Goal: Complete application form

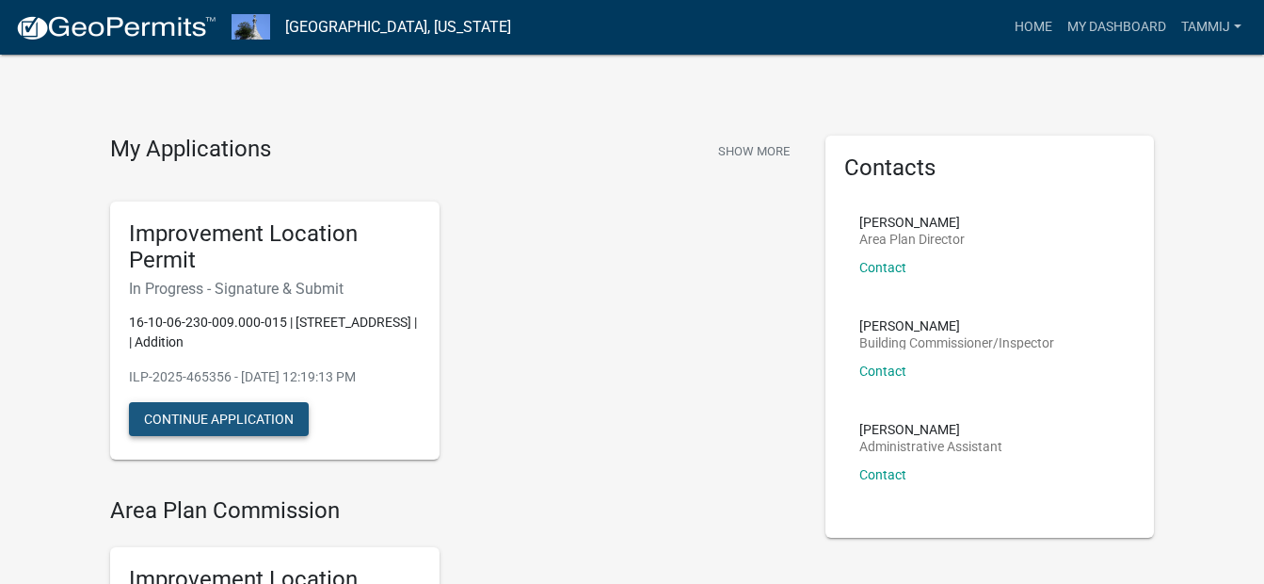
click at [193, 418] on button "Continue Application" at bounding box center [219, 419] width 180 height 34
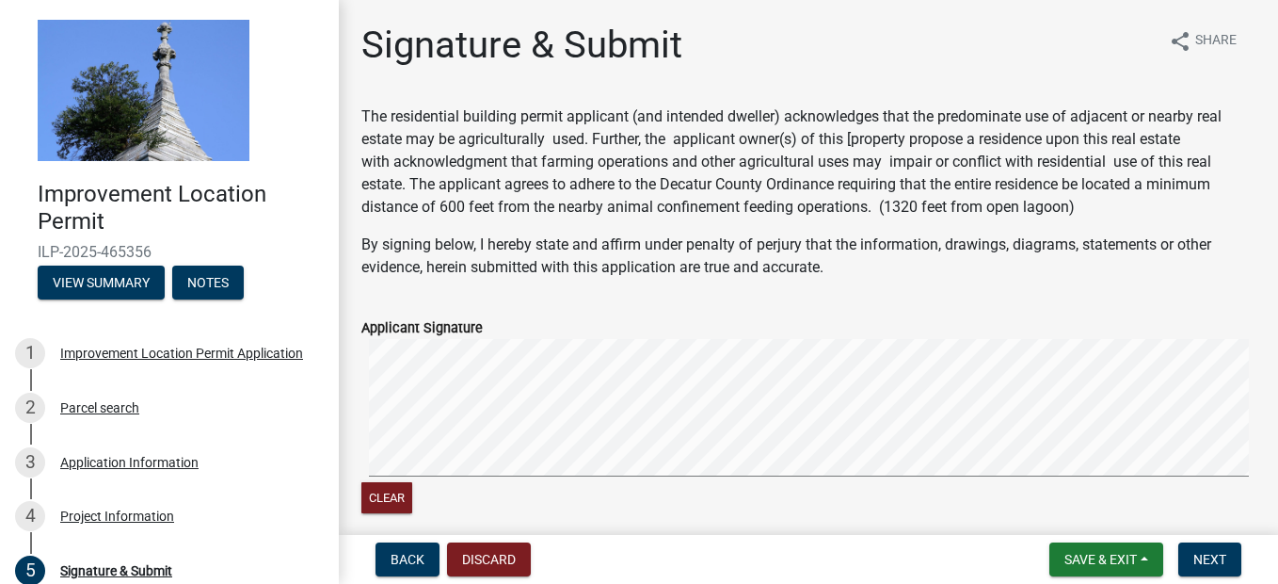
click at [808, 273] on p "By signing below, I hereby state and affirm under penalty of perjury that the i…" at bounding box center [809, 255] width 894 height 45
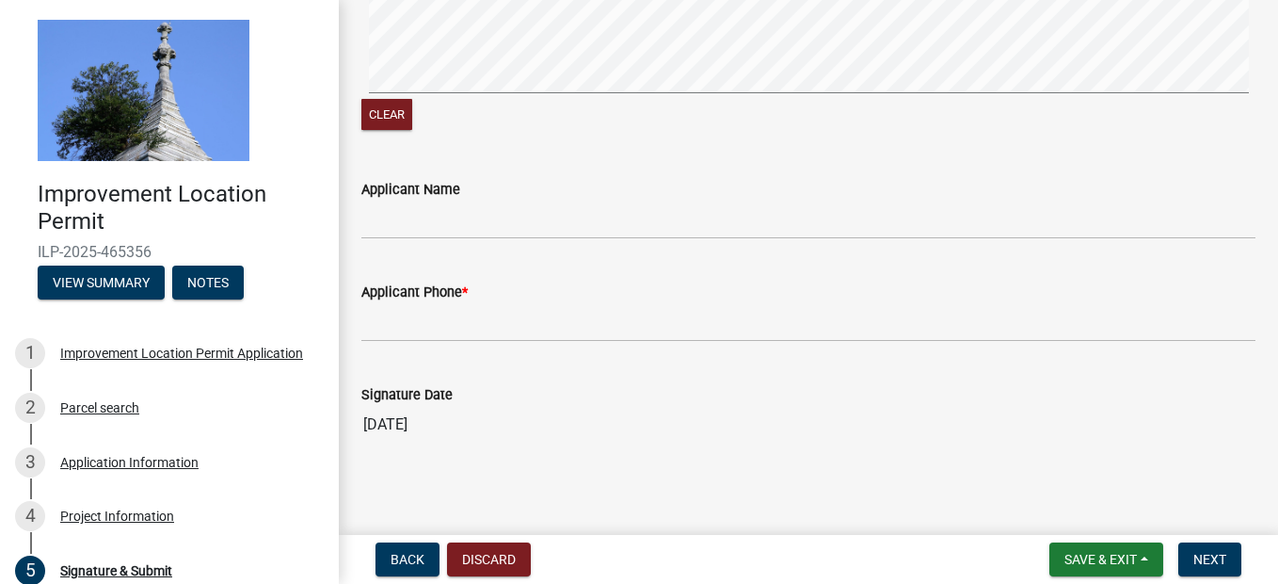
scroll to position [388, 0]
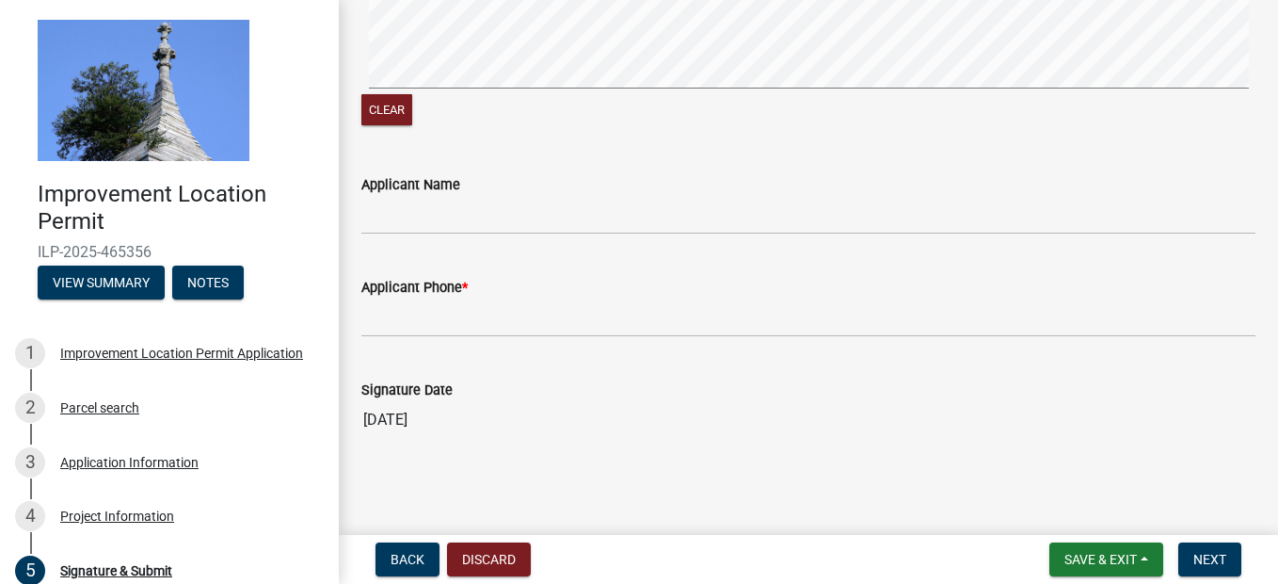
click at [476, 193] on div "Applicant Name" at bounding box center [809, 184] width 894 height 23
click at [78, 357] on div "Improvement Location Permit Application" at bounding box center [181, 352] width 243 height 13
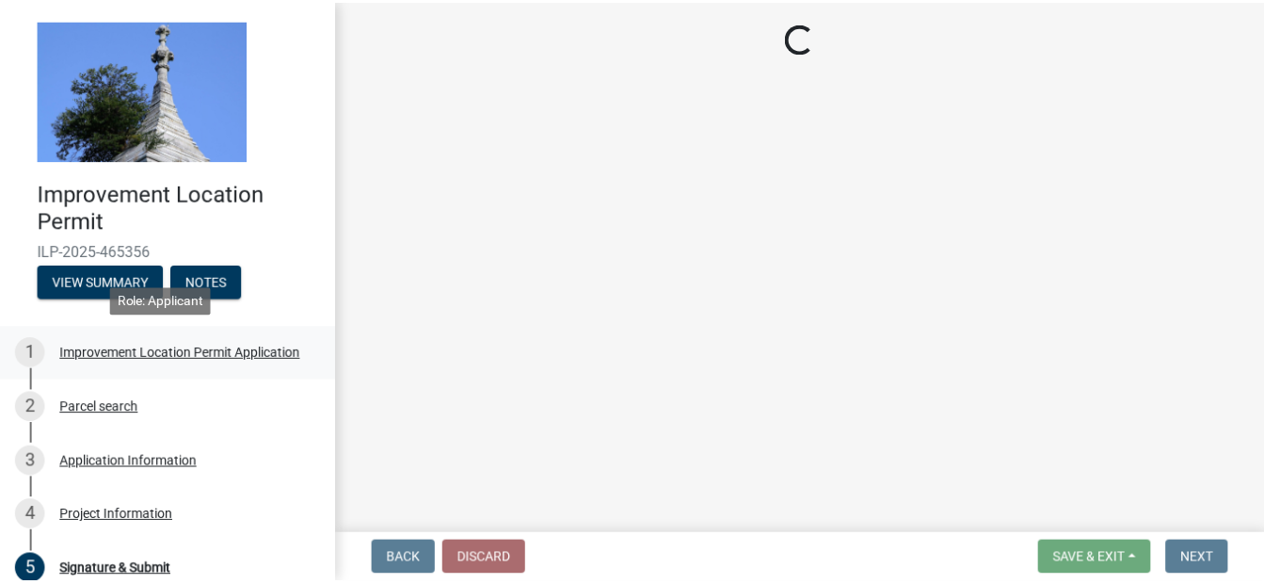
scroll to position [0, 0]
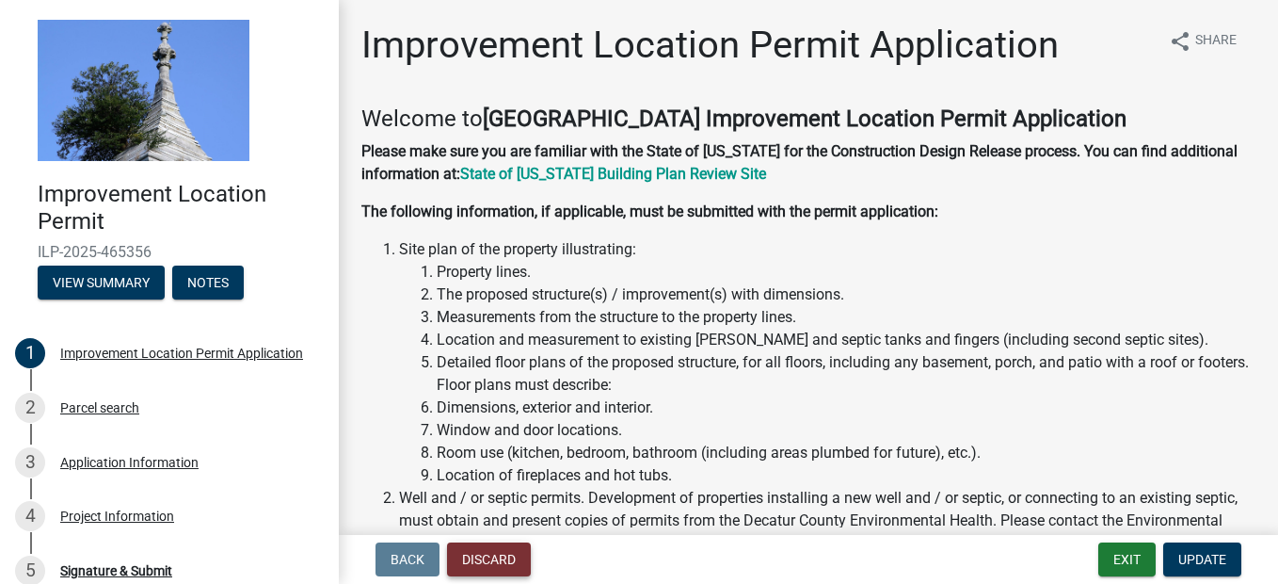
click at [482, 560] on button "Discard" at bounding box center [489, 559] width 84 height 34
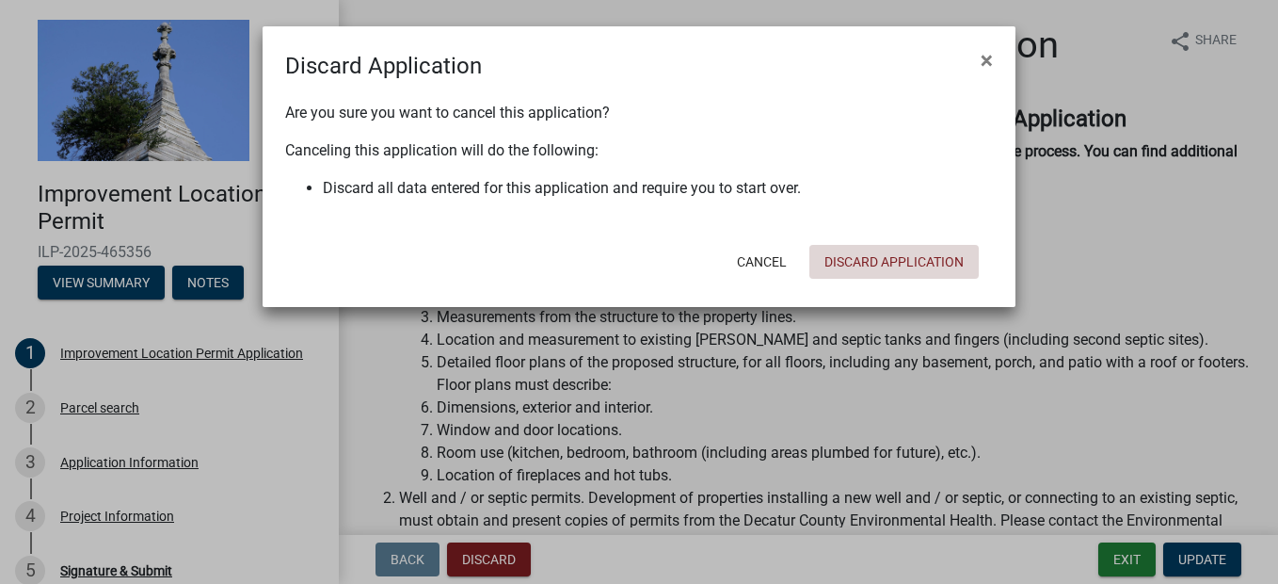
click at [856, 266] on button "Discard Application" at bounding box center [894, 262] width 169 height 34
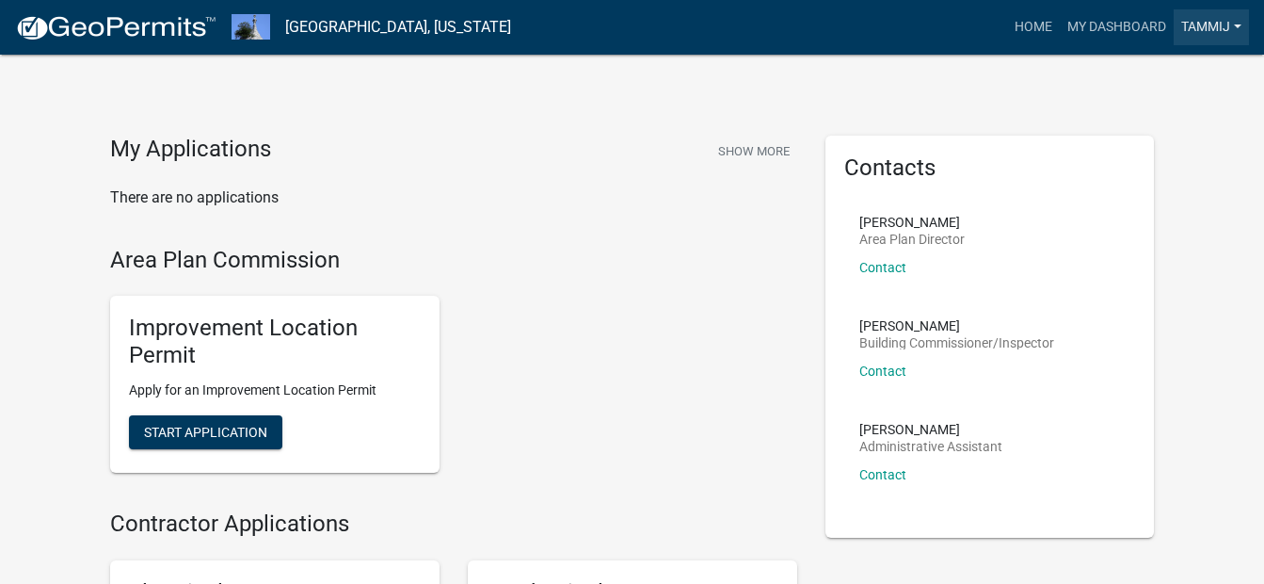
click at [1237, 29] on link "Tammij" at bounding box center [1211, 27] width 75 height 36
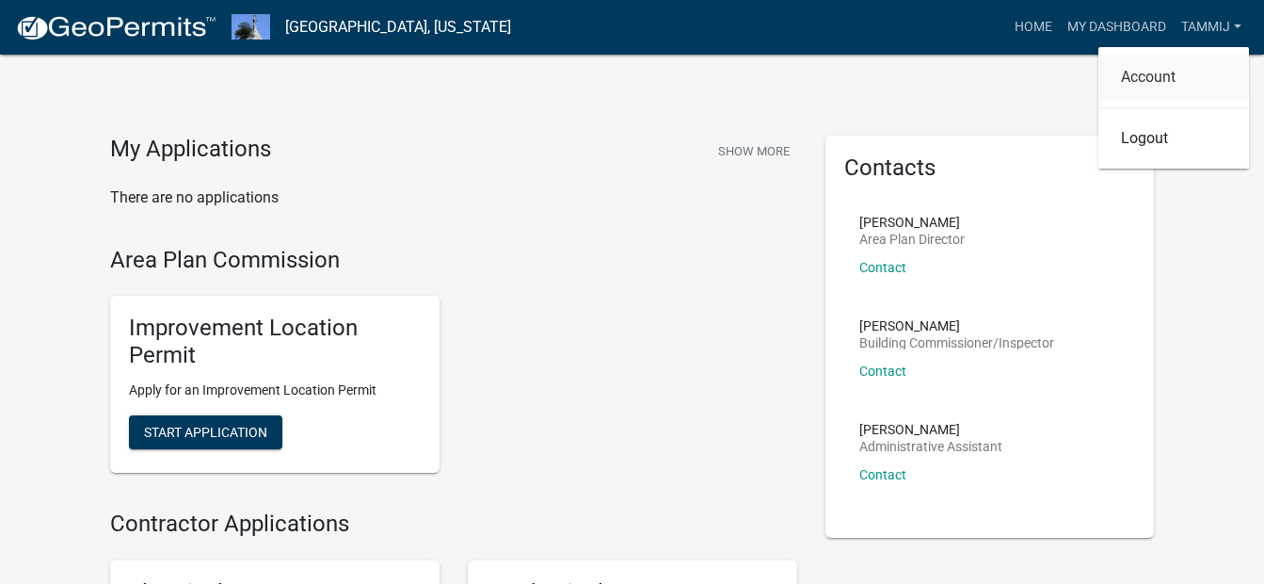
click at [1142, 78] on link "Account" at bounding box center [1174, 77] width 151 height 45
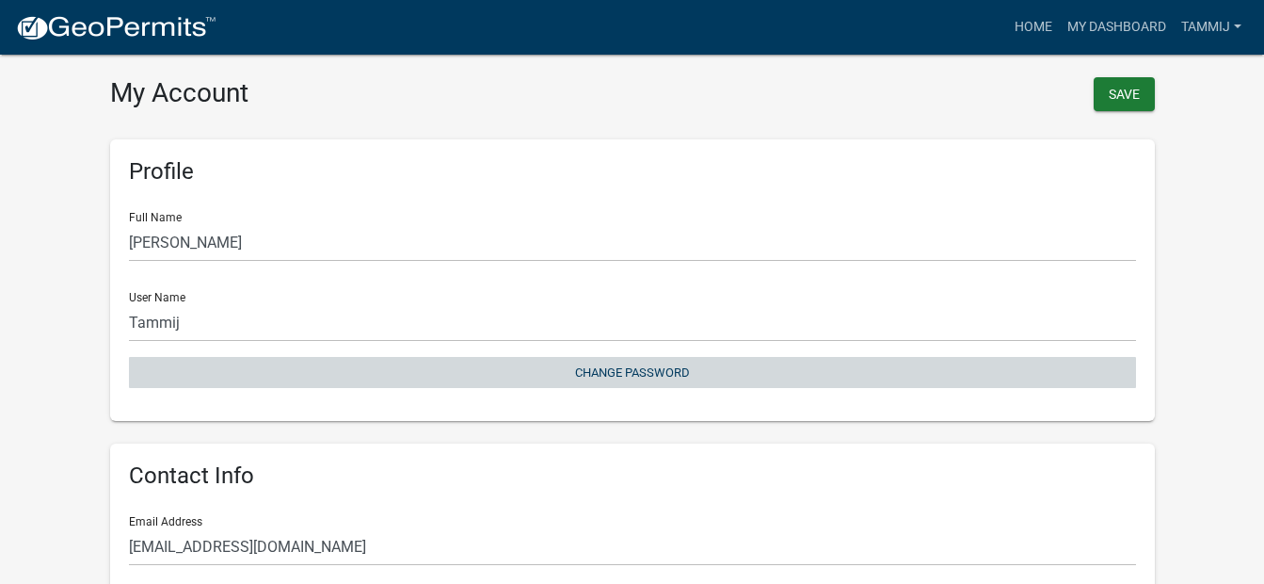
click at [630, 377] on button "Change Password" at bounding box center [632, 372] width 1007 height 31
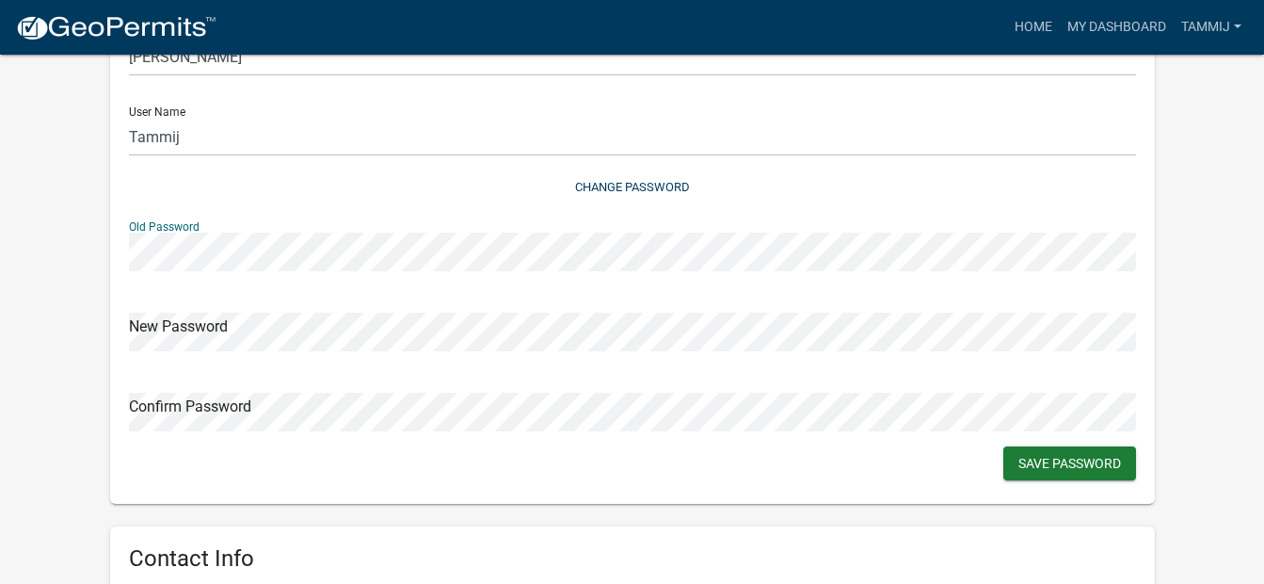
scroll to position [188, 0]
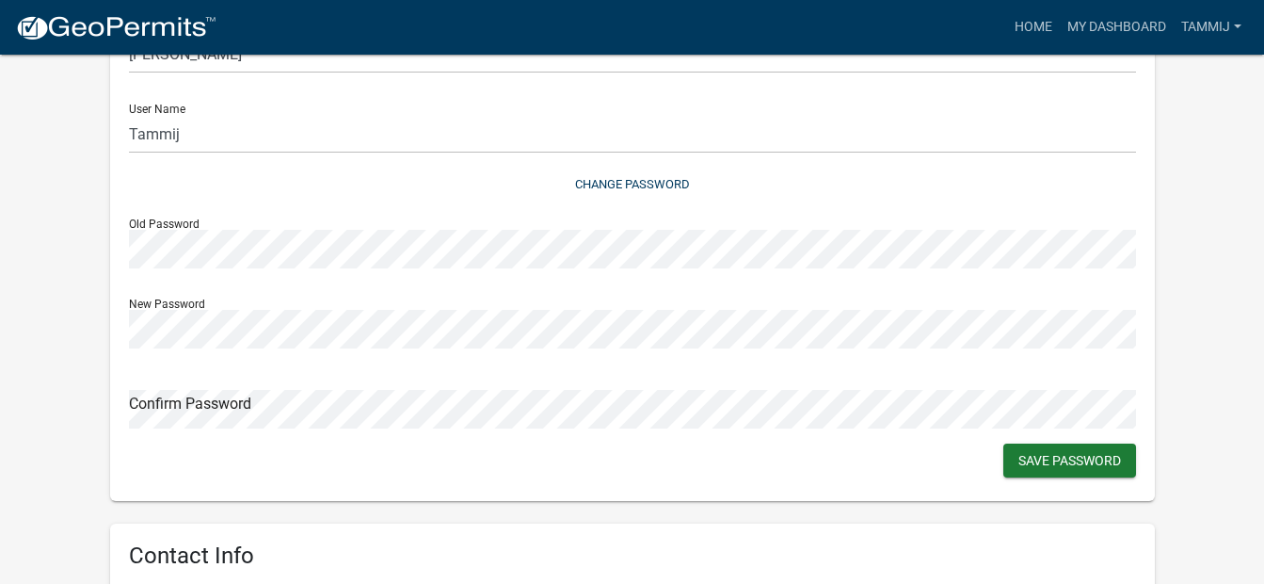
click at [559, 453] on div "Profile Full Name Tammi J Pearcy User Name Tammij Change Password Old Password …" at bounding box center [632, 226] width 1045 height 550
click at [269, 432] on div "Profile Full Name Tammi J Pearcy User Name Tammij Change Password Old Password …" at bounding box center [632, 226] width 1045 height 550
click at [201, 447] on div "Profile Full Name Tammi J Pearcy User Name Tammij Change Password Old Password …" at bounding box center [632, 226] width 1045 height 550
click at [1089, 458] on button "Save Password" at bounding box center [1070, 460] width 133 height 34
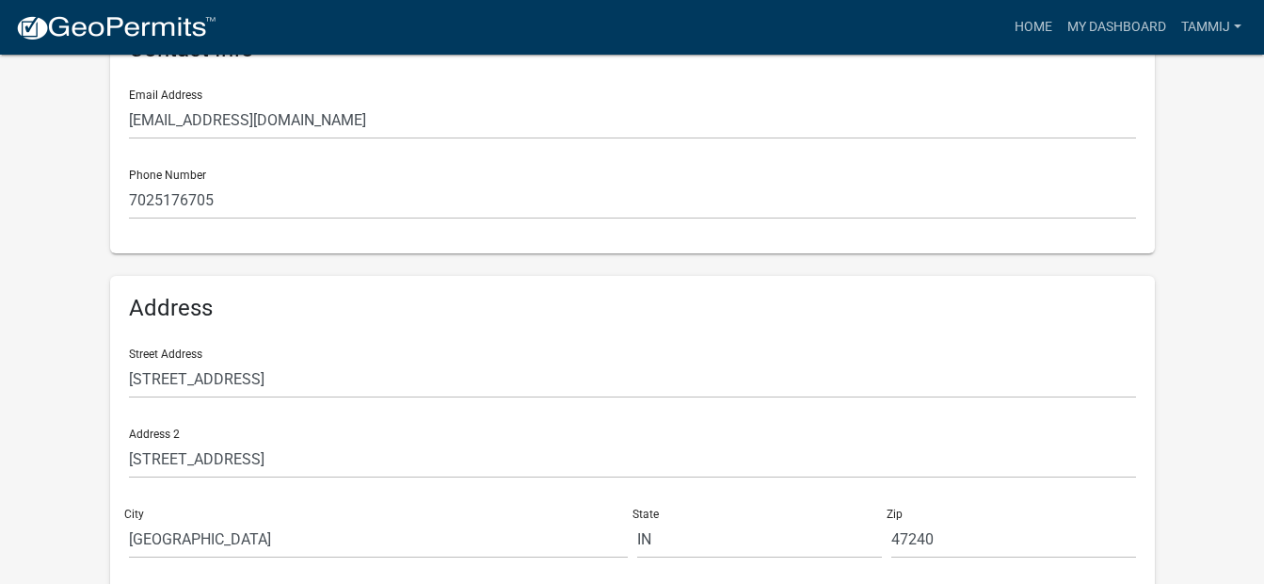
scroll to position [513, 0]
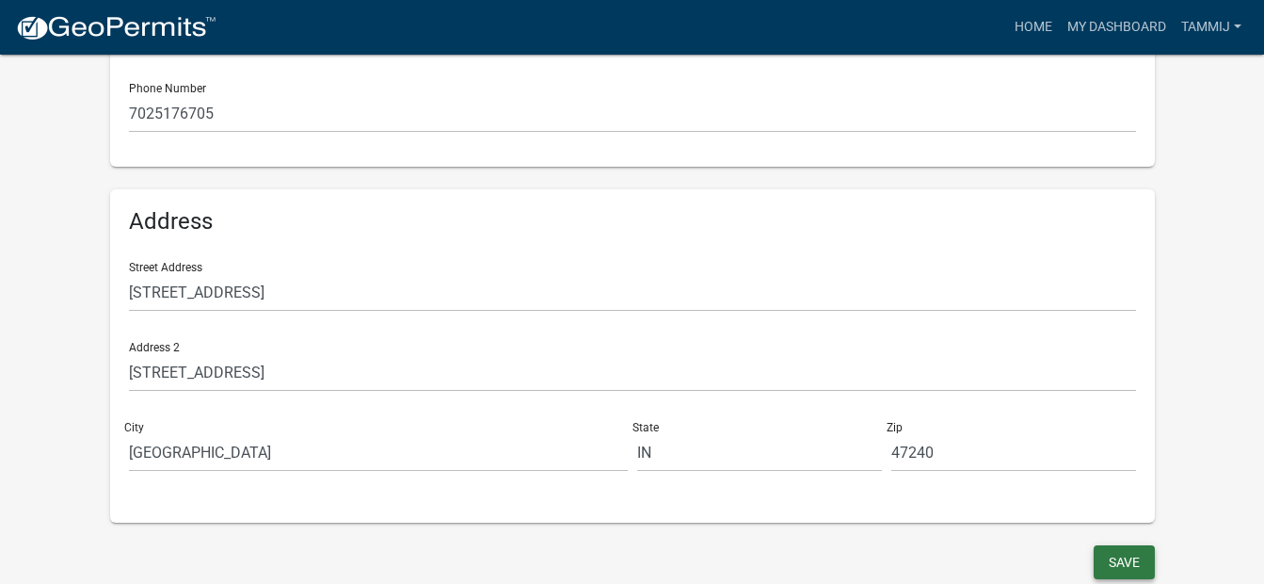
click at [1126, 566] on button "Save" at bounding box center [1124, 562] width 61 height 34
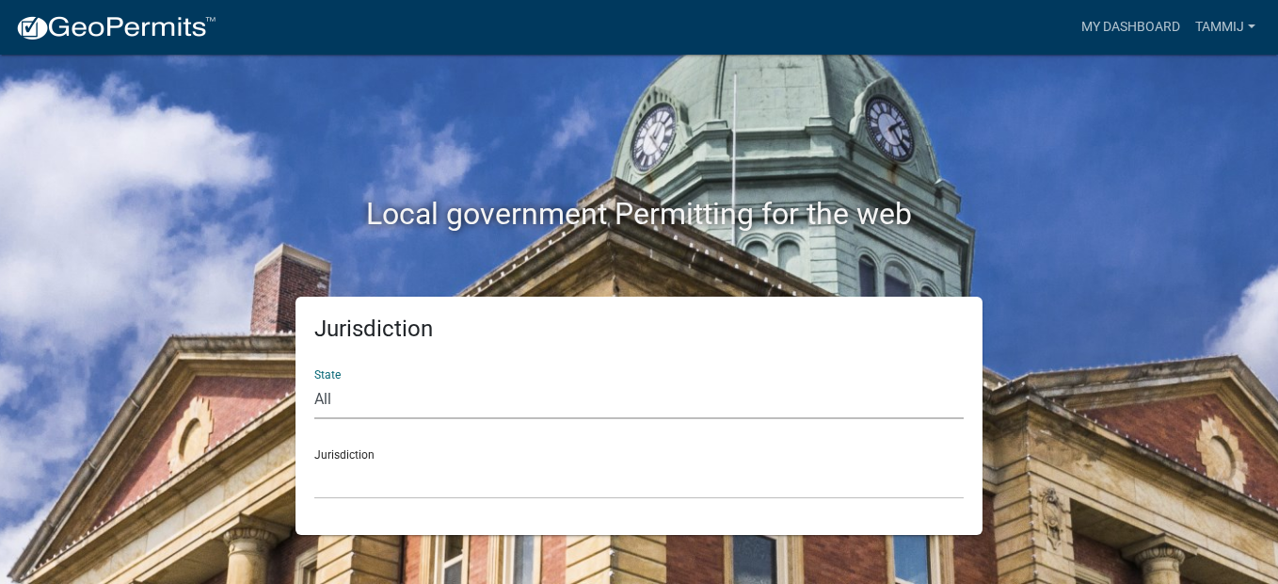
click at [438, 402] on select "All Colorado Georgia Indiana Iowa Kansas Minnesota Ohio South Carolina Wisconsin" at bounding box center [639, 399] width 650 height 39
select select "[US_STATE]"
click at [314, 380] on select "All Colorado Georgia Indiana Iowa Kansas Minnesota Ohio South Carolina Wisconsin" at bounding box center [639, 399] width 650 height 39
click at [404, 439] on div "Jurisdiction City of Charlestown, Indiana City of Jeffersonville, Indiana City …" at bounding box center [639, 466] width 650 height 65
click at [401, 463] on select "City of Charlestown, Indiana City of Jeffersonville, Indiana City of Logansport…" at bounding box center [639, 479] width 650 height 39
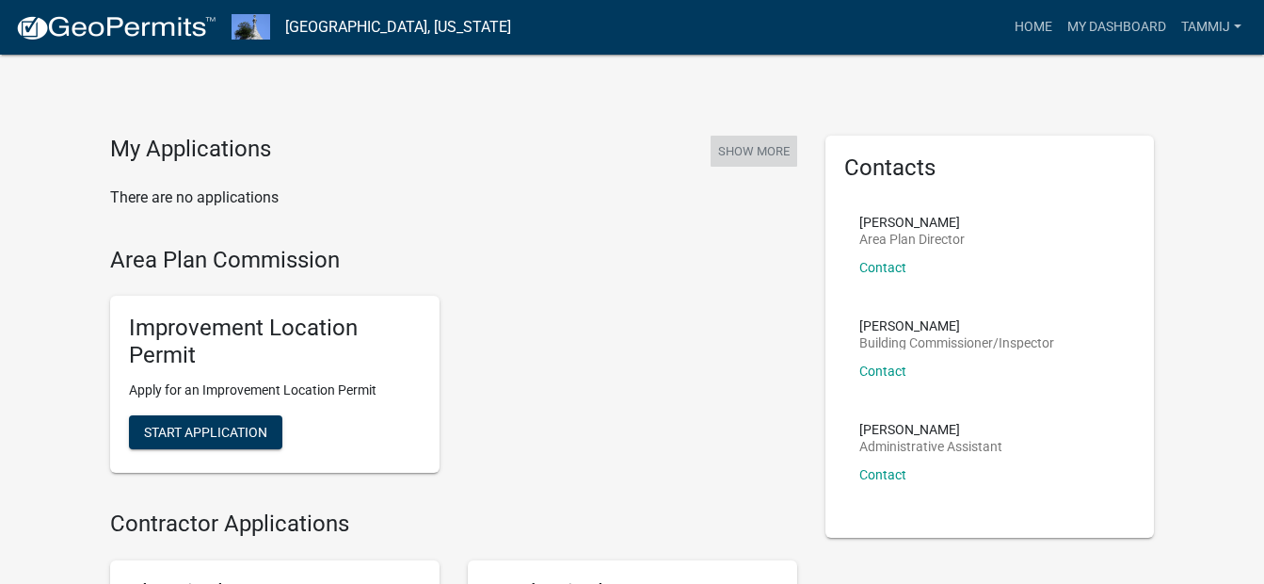
click at [749, 152] on button "Show More" at bounding box center [754, 151] width 87 height 31
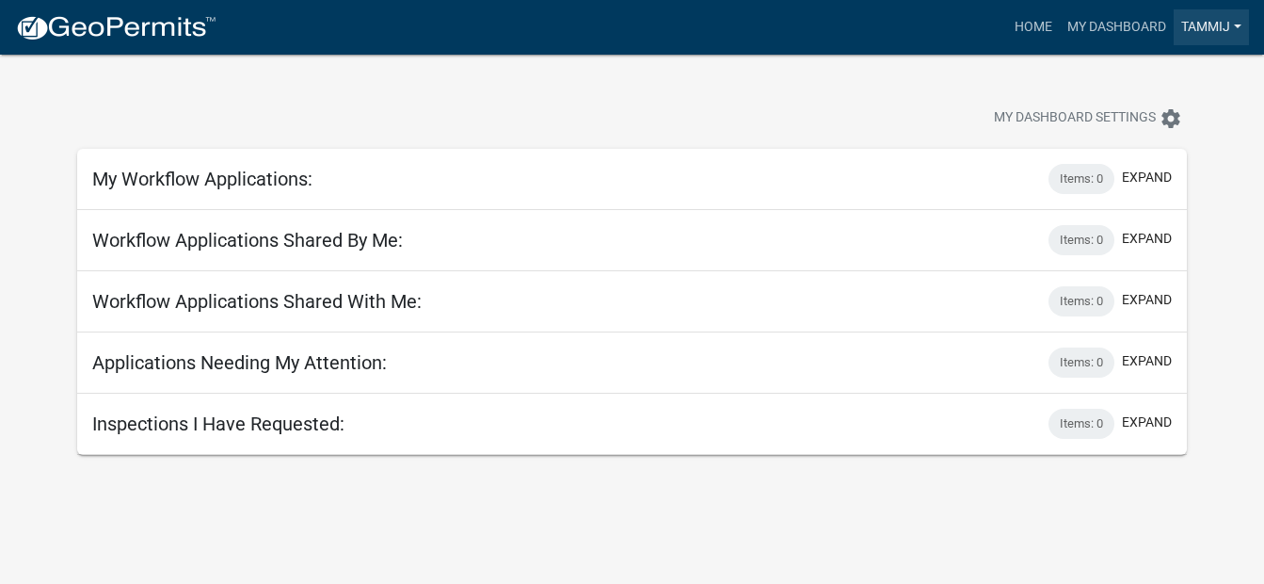
click at [1239, 28] on link "Tammij" at bounding box center [1211, 27] width 75 height 36
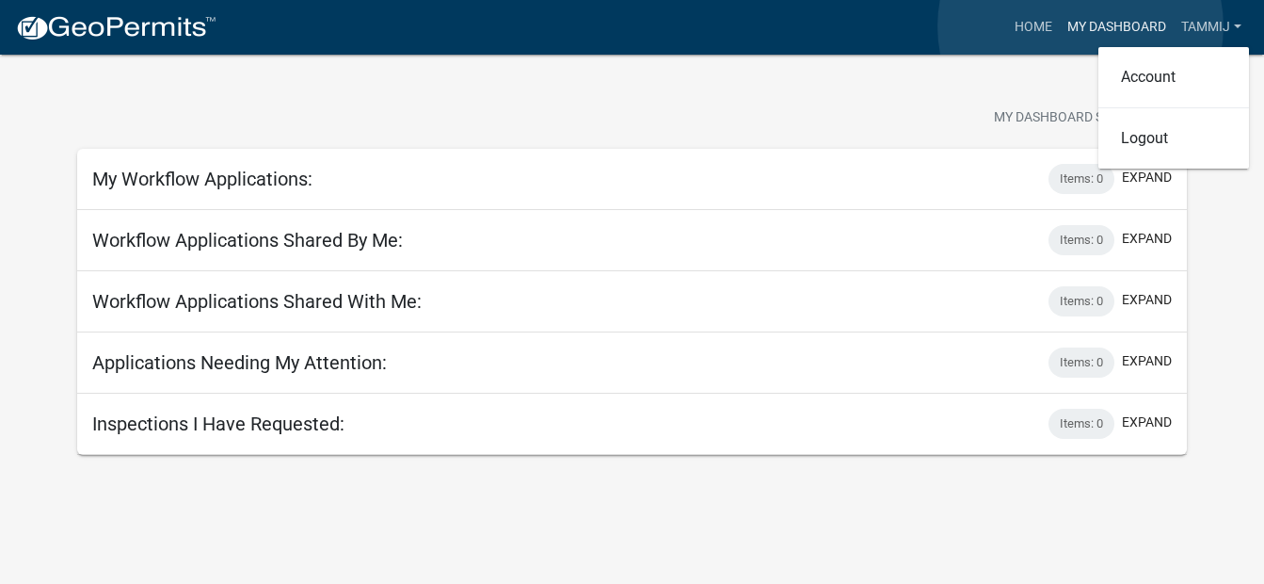
click at [1081, 26] on link "My Dashboard" at bounding box center [1117, 27] width 114 height 36
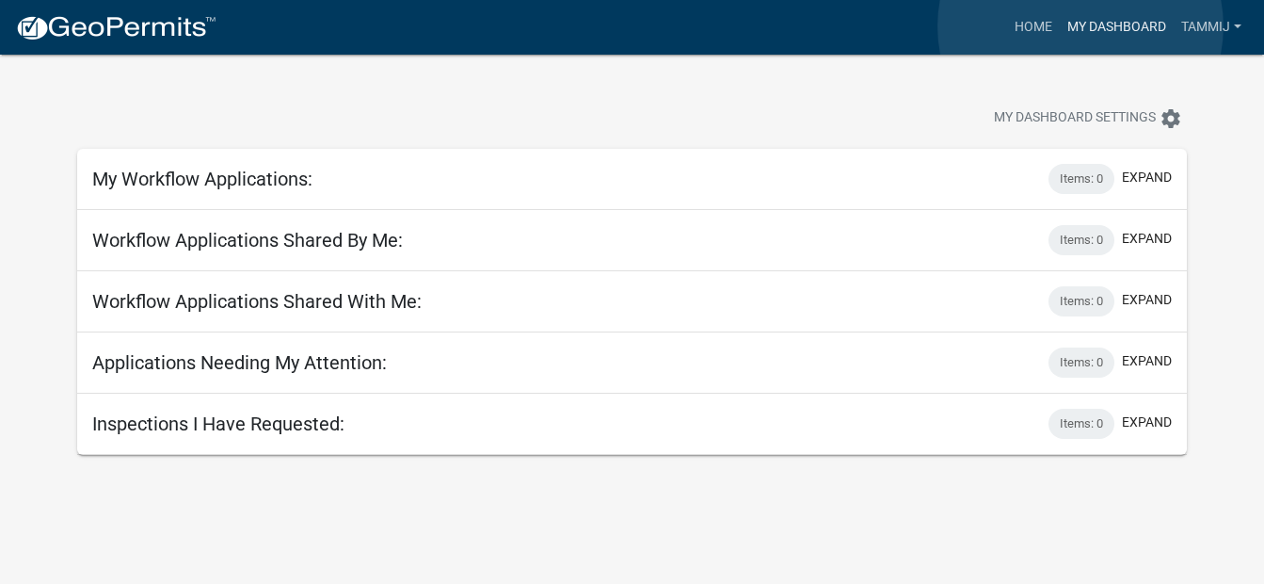
click at [1081, 26] on link "My Dashboard" at bounding box center [1117, 27] width 114 height 36
click at [1035, 22] on link "Home" at bounding box center [1033, 27] width 53 height 36
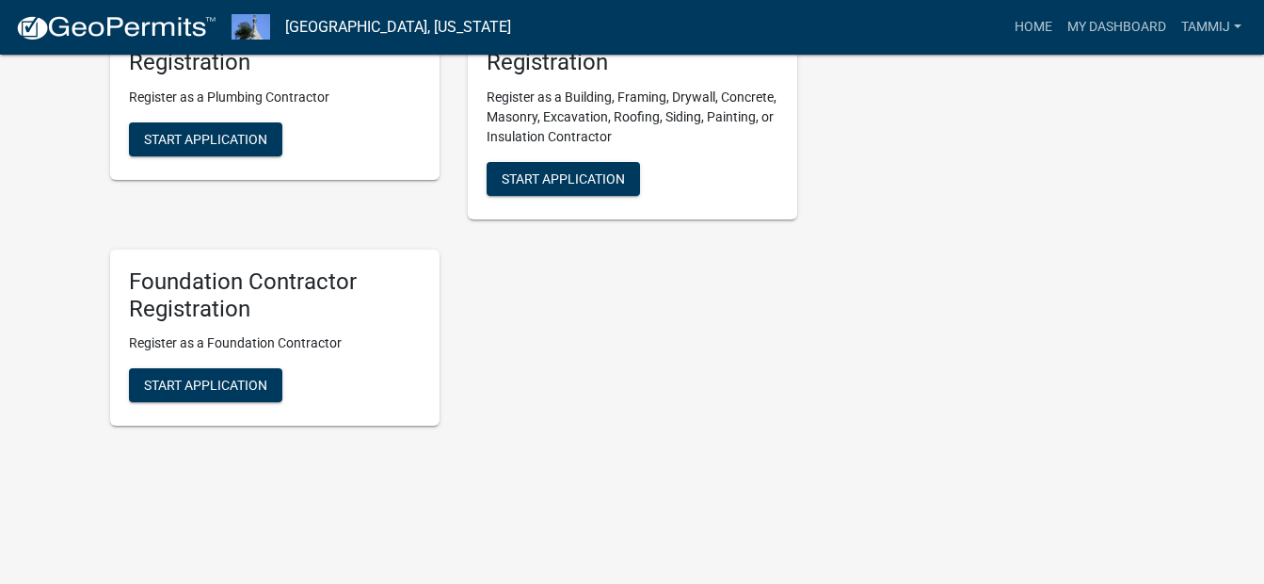
scroll to position [787, 0]
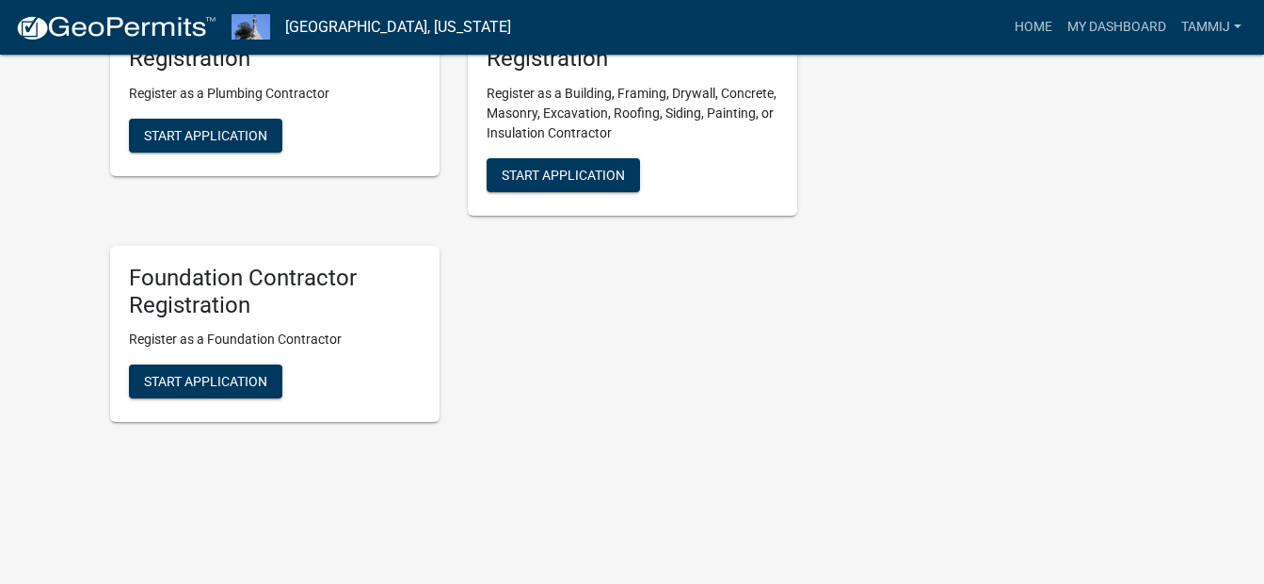
click at [76, 23] on img at bounding box center [115, 28] width 201 height 28
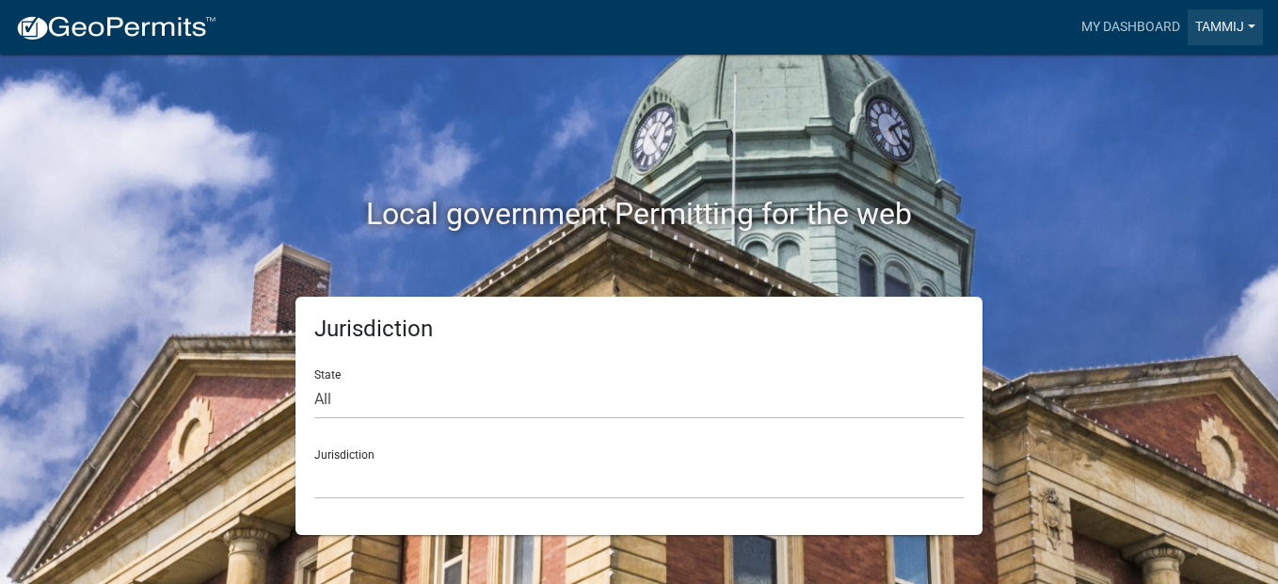
click at [1253, 24] on link "Tammij" at bounding box center [1225, 27] width 75 height 36
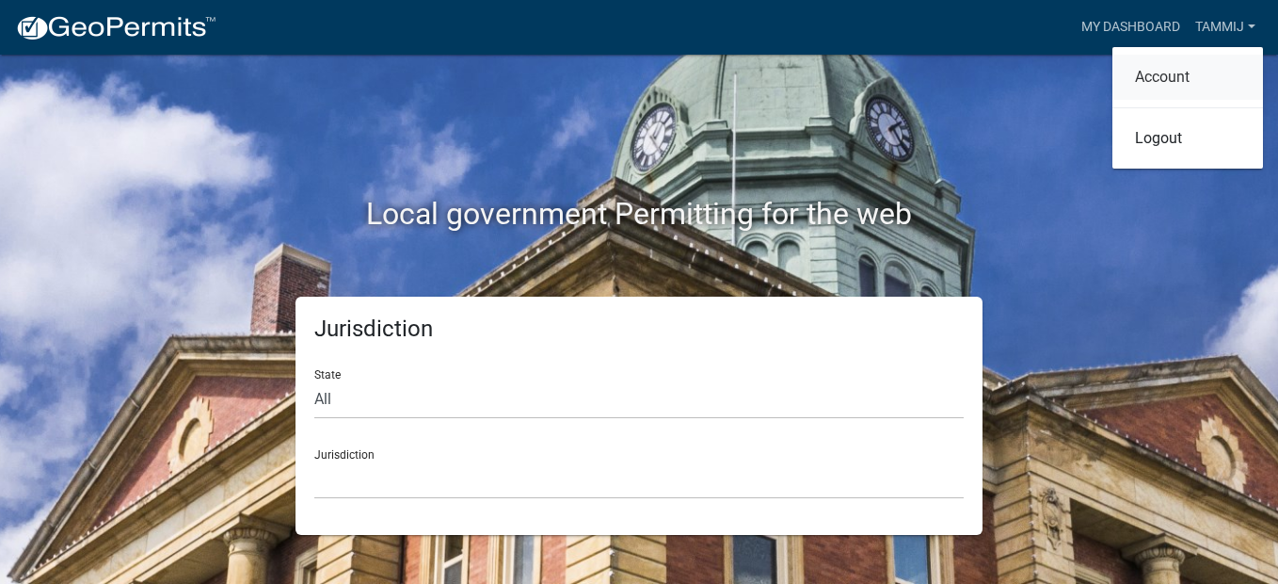
click at [1183, 77] on link "Account" at bounding box center [1188, 77] width 151 height 45
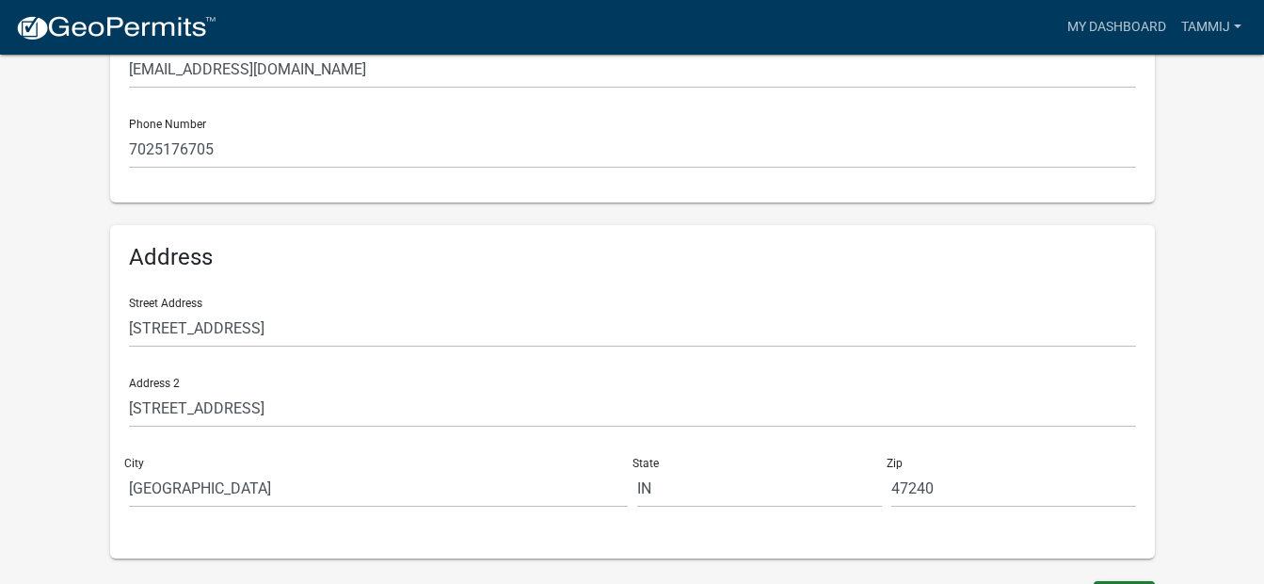
scroll to position [502, 0]
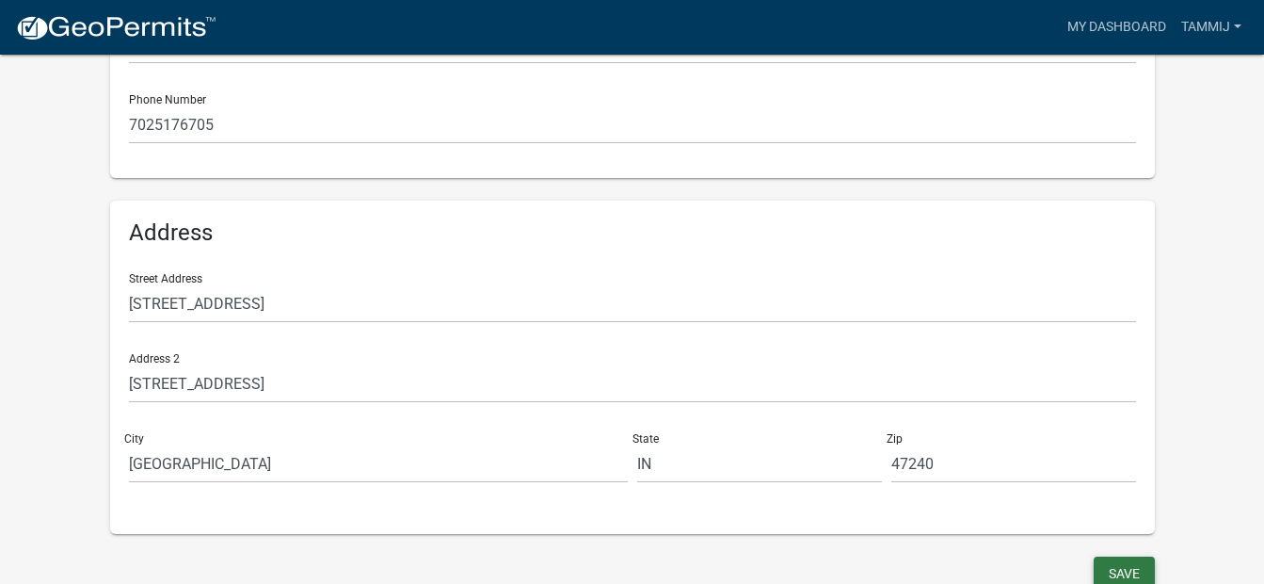
click at [1117, 571] on button "Save" at bounding box center [1124, 573] width 61 height 34
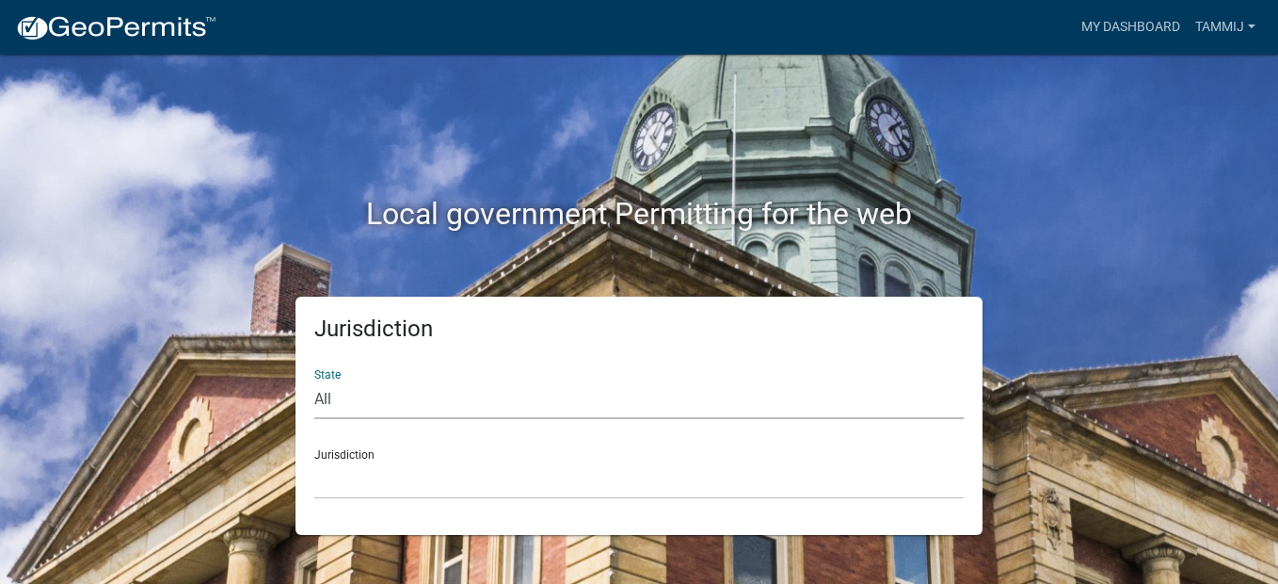
click at [329, 397] on select "All Colorado Georgia Indiana Iowa Kansas Minnesota Ohio South Carolina Wisconsin" at bounding box center [639, 399] width 650 height 39
select select "[US_STATE]"
click at [314, 380] on select "All Colorado Georgia Indiana Iowa Kansas Minnesota Ohio South Carolina Wisconsin" at bounding box center [639, 399] width 650 height 39
click at [340, 458] on div "Jurisdiction City of Charlestown, Indiana City of Jeffersonville, Indiana City …" at bounding box center [639, 466] width 650 height 65
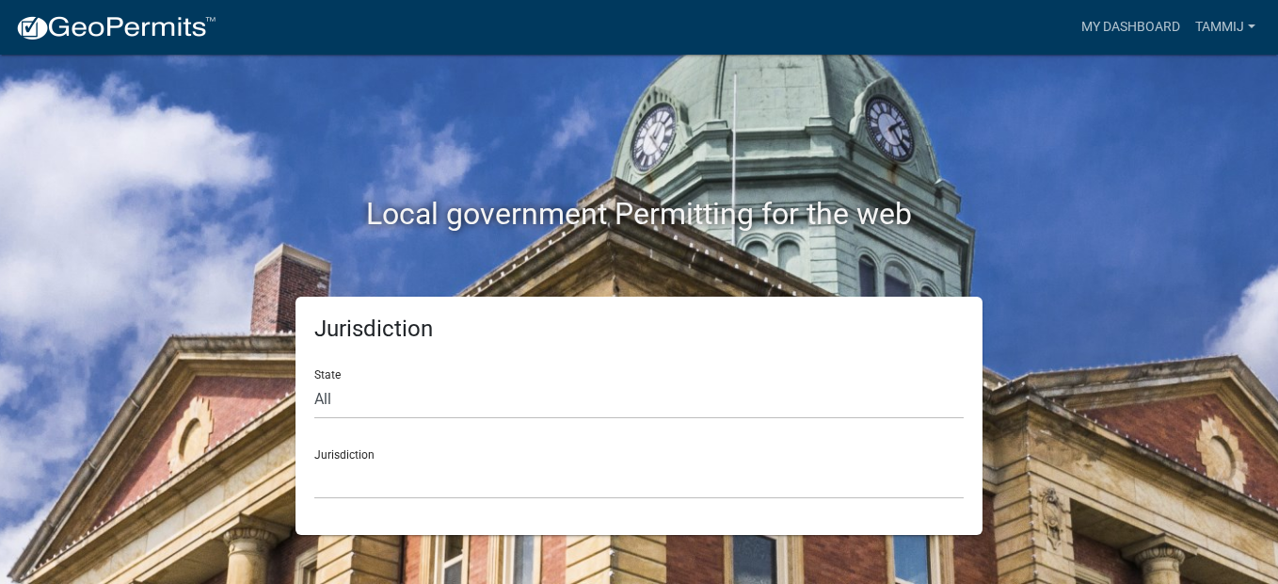
click at [362, 457] on div "Jurisdiction City of Charlestown, Indiana City of Jeffersonville, Indiana City …" at bounding box center [639, 466] width 650 height 65
click at [363, 457] on div "Jurisdiction City of Charlestown, Indiana City of Jeffersonville, Indiana City …" at bounding box center [639, 466] width 650 height 65
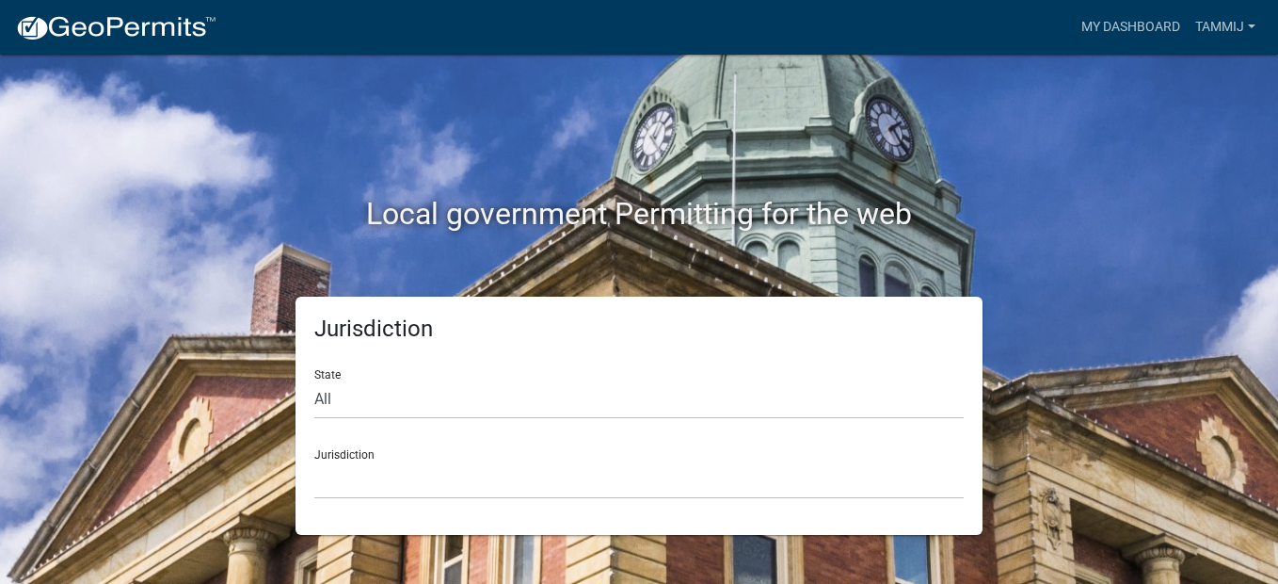
click at [363, 457] on div "Jurisdiction City of Charlestown, Indiana City of Jeffersonville, Indiana City …" at bounding box center [639, 466] width 650 height 65
click at [348, 469] on select "City of Charlestown, Indiana City of Jeffersonville, Indiana City of Logansport…" at bounding box center [639, 479] width 650 height 39
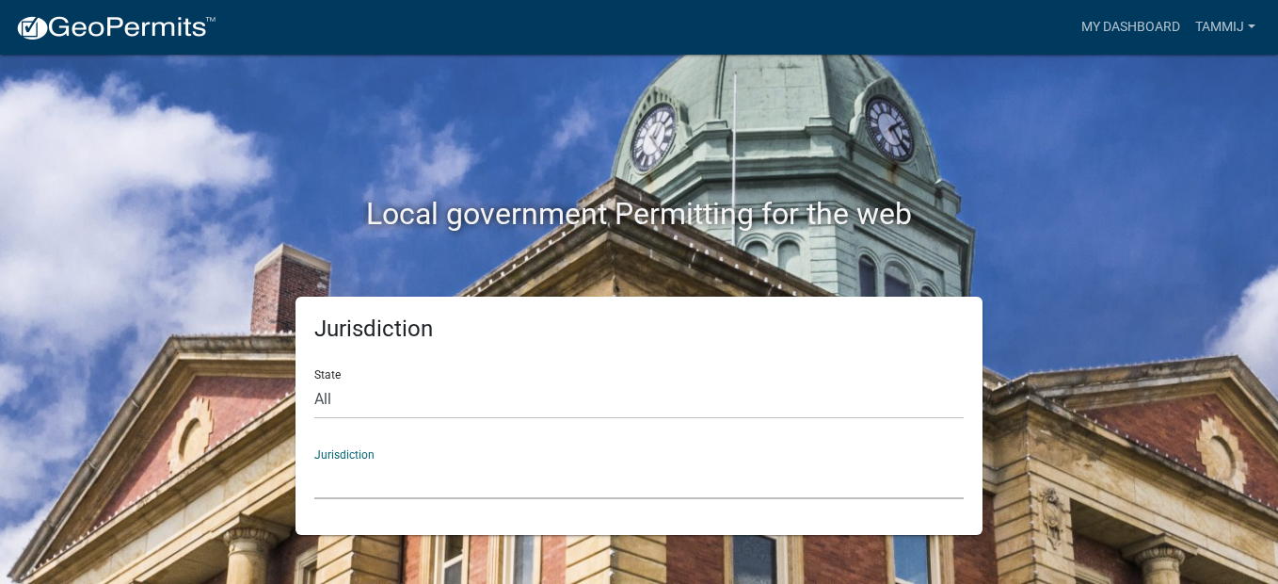
click at [348, 469] on select "City of Charlestown, Indiana City of Jeffersonville, Indiana City of Logansport…" at bounding box center [639, 479] width 650 height 39
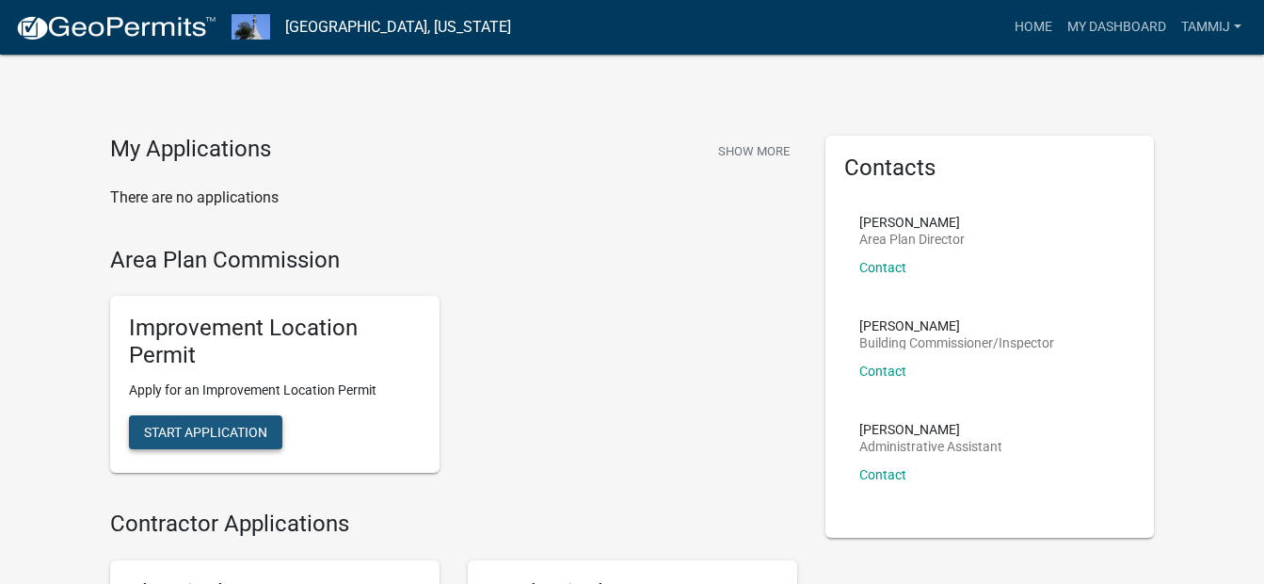
click at [200, 439] on span "Start Application" at bounding box center [205, 431] width 123 height 15
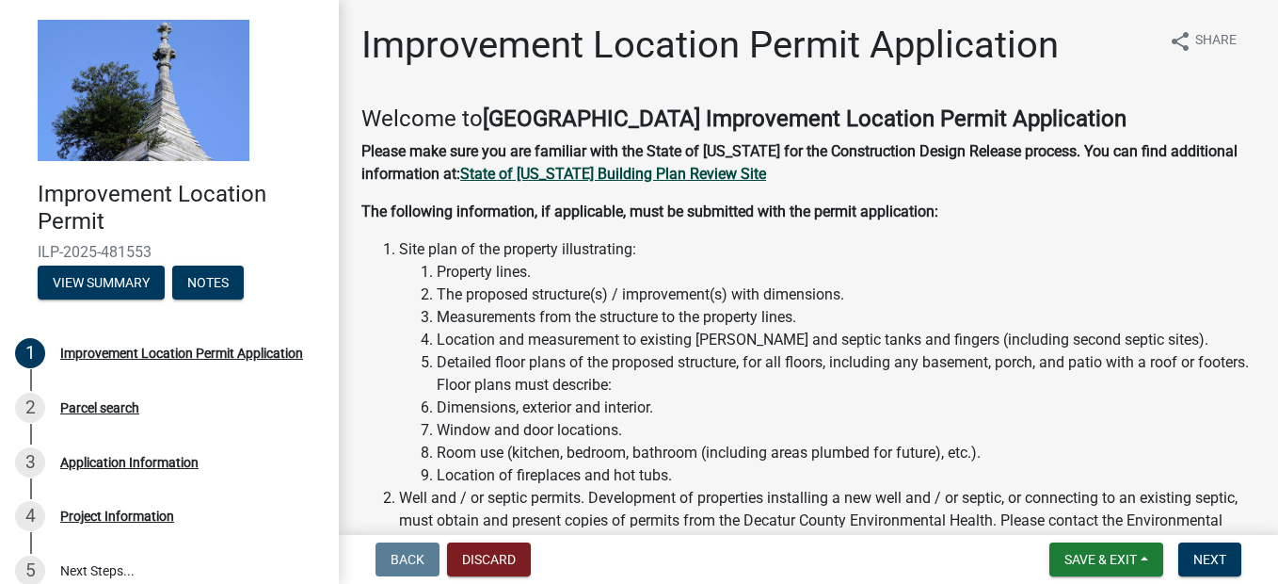
click at [546, 178] on strong "State of [US_STATE] Building Plan Review Site" at bounding box center [613, 174] width 306 height 18
click at [108, 282] on button "View Summary" at bounding box center [101, 282] width 127 height 34
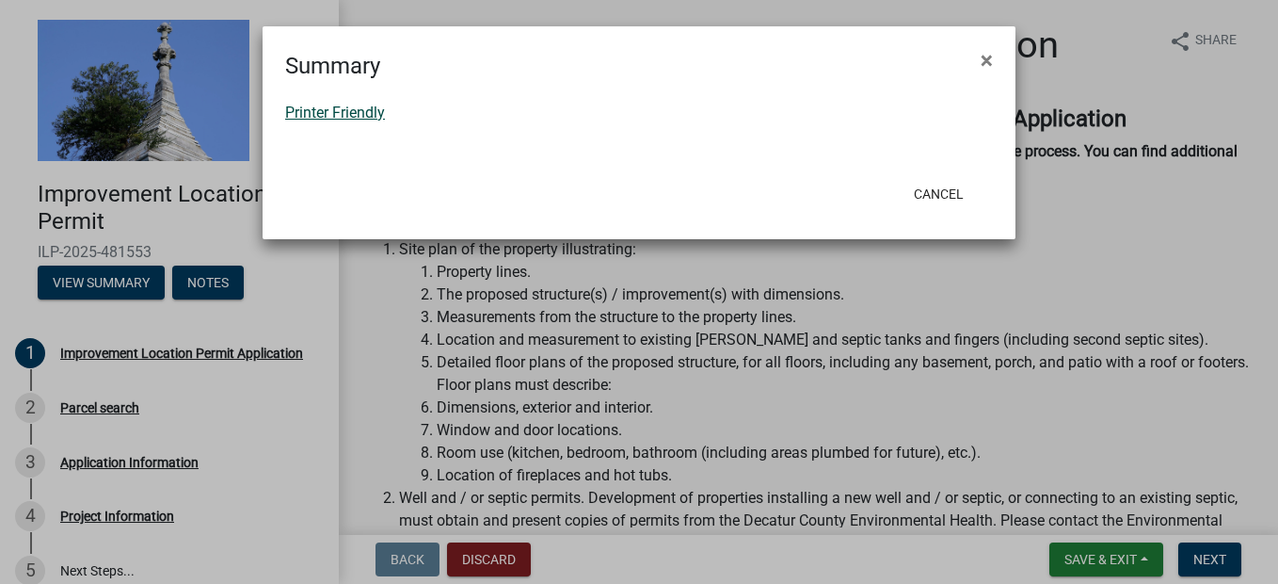
click at [305, 109] on link "Printer Friendly" at bounding box center [335, 113] width 100 height 18
click at [948, 191] on button "Cancel" at bounding box center [939, 194] width 80 height 34
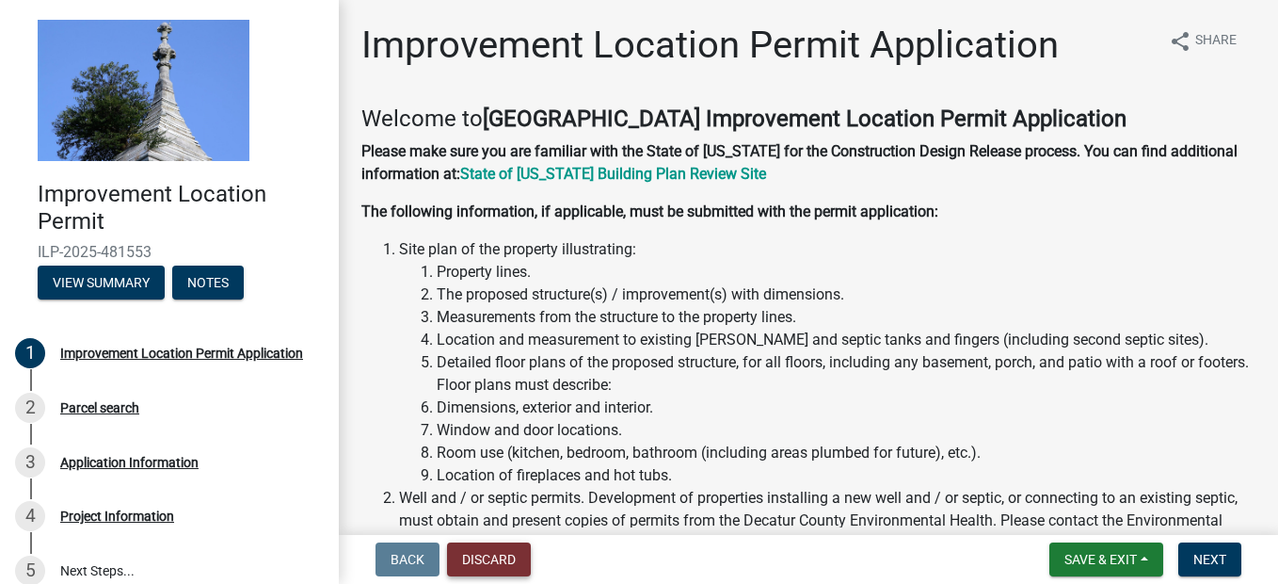
click at [475, 562] on button "Discard" at bounding box center [489, 559] width 84 height 34
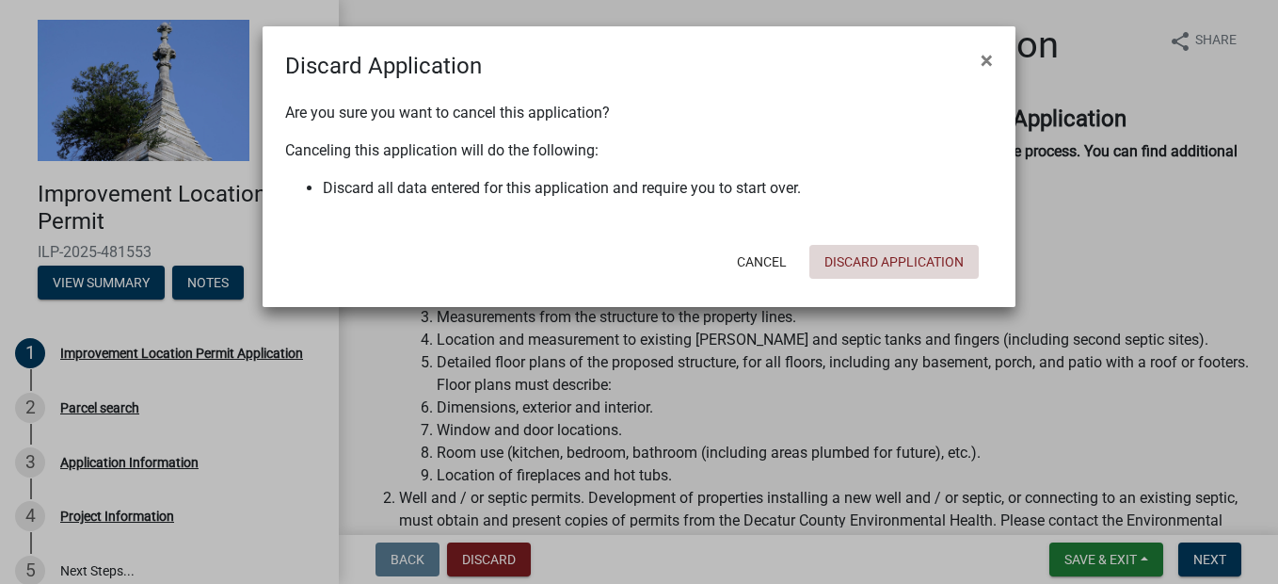
click at [867, 263] on button "Discard Application" at bounding box center [894, 262] width 169 height 34
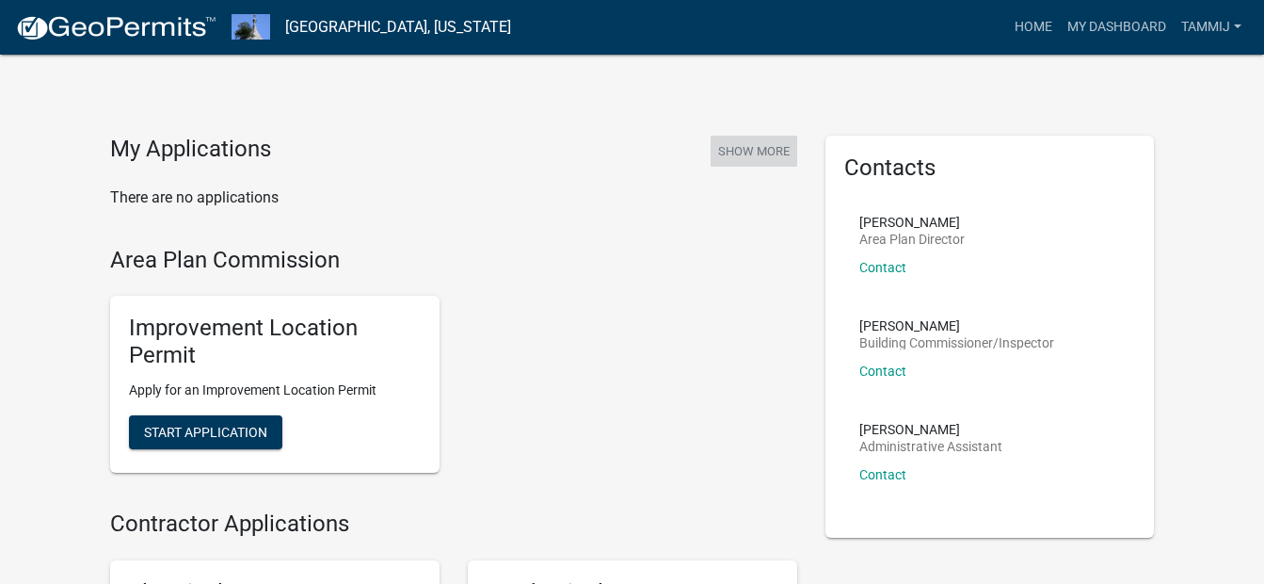
click at [776, 153] on button "Show More" at bounding box center [754, 151] width 87 height 31
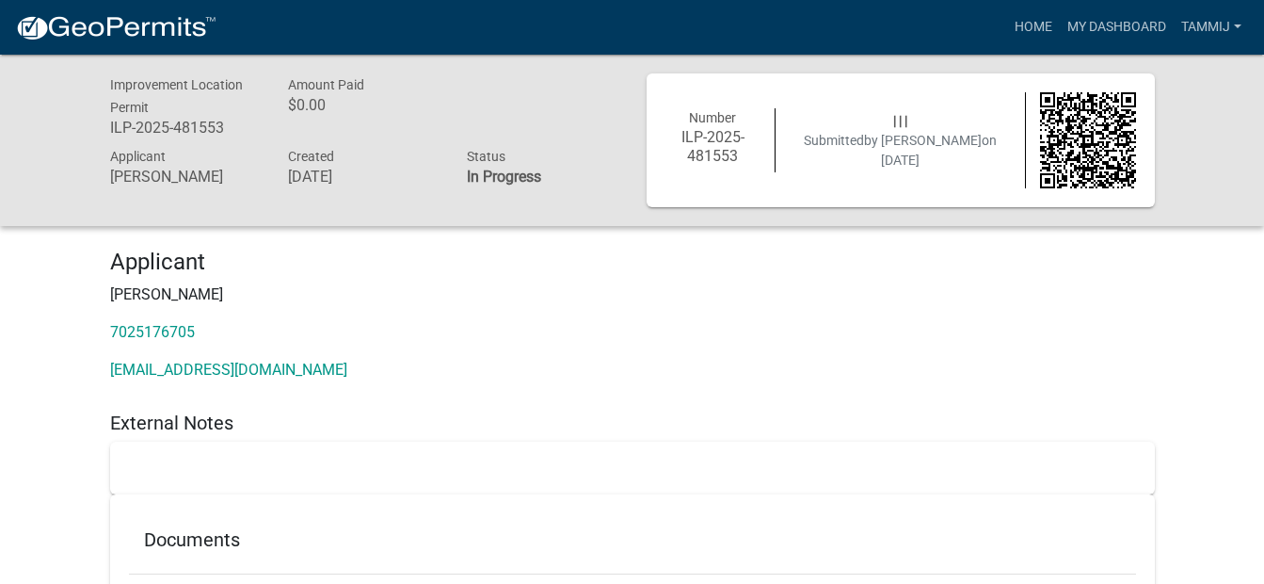
click at [186, 449] on div at bounding box center [632, 468] width 1045 height 53
click at [186, 450] on div at bounding box center [632, 468] width 1045 height 53
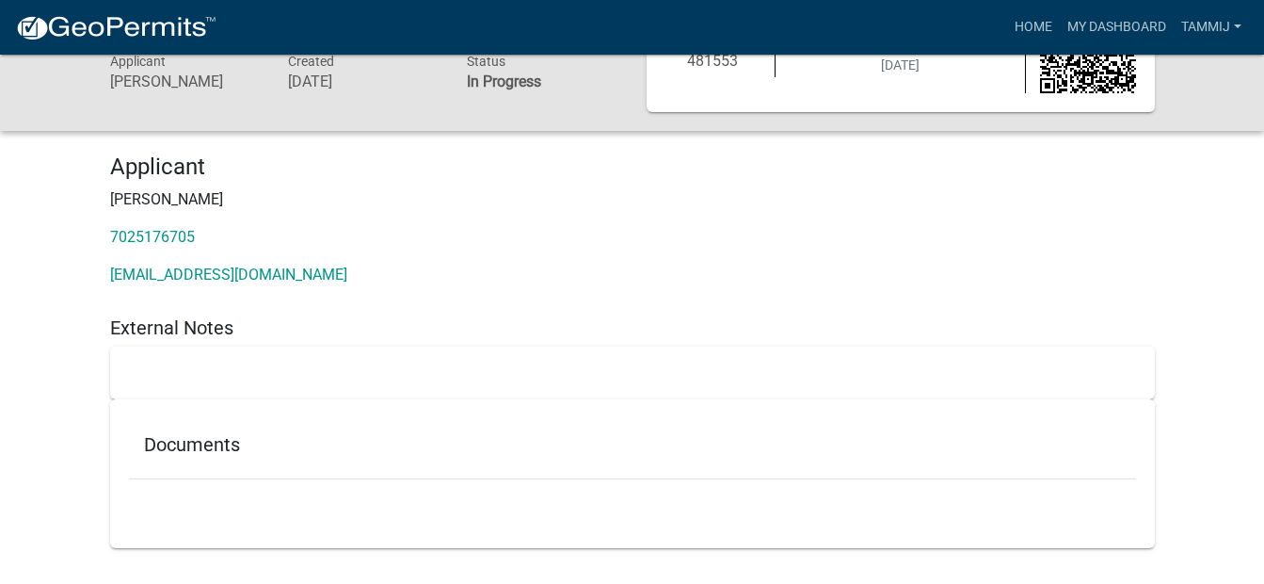
scroll to position [116, 0]
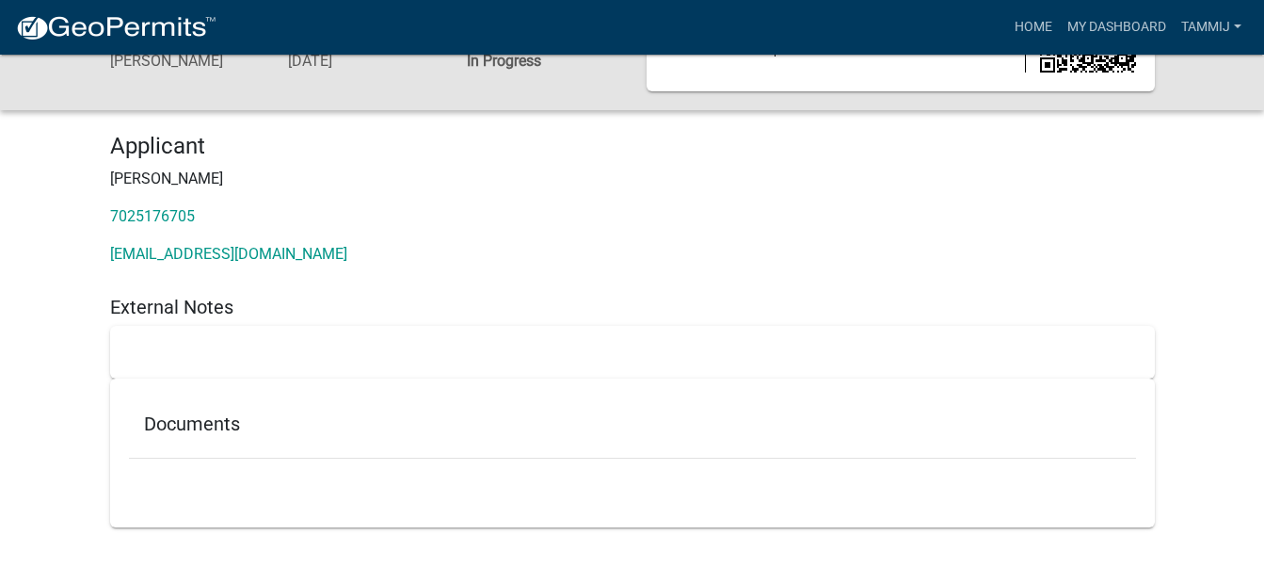
click at [158, 348] on div at bounding box center [632, 352] width 1045 height 53
drag, startPoint x: 158, startPoint y: 348, endPoint x: 180, endPoint y: 357, distance: 23.3
click at [180, 357] on div at bounding box center [632, 352] width 1045 height 53
click at [176, 492] on ul at bounding box center [632, 485] width 1007 height 15
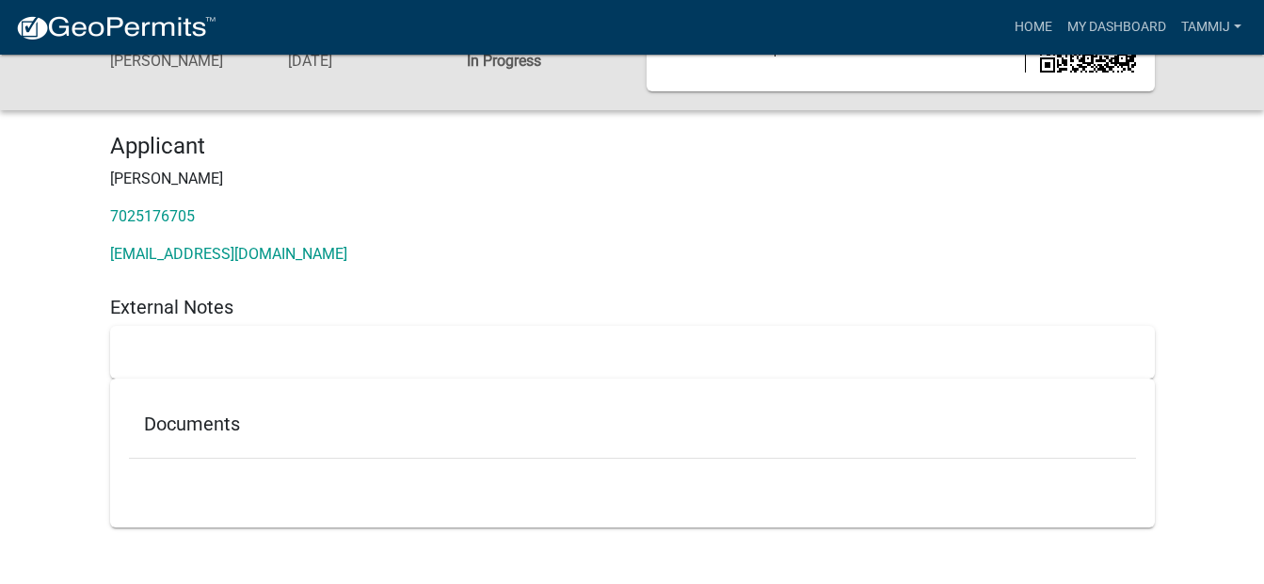
click at [176, 492] on ul at bounding box center [632, 485] width 1007 height 15
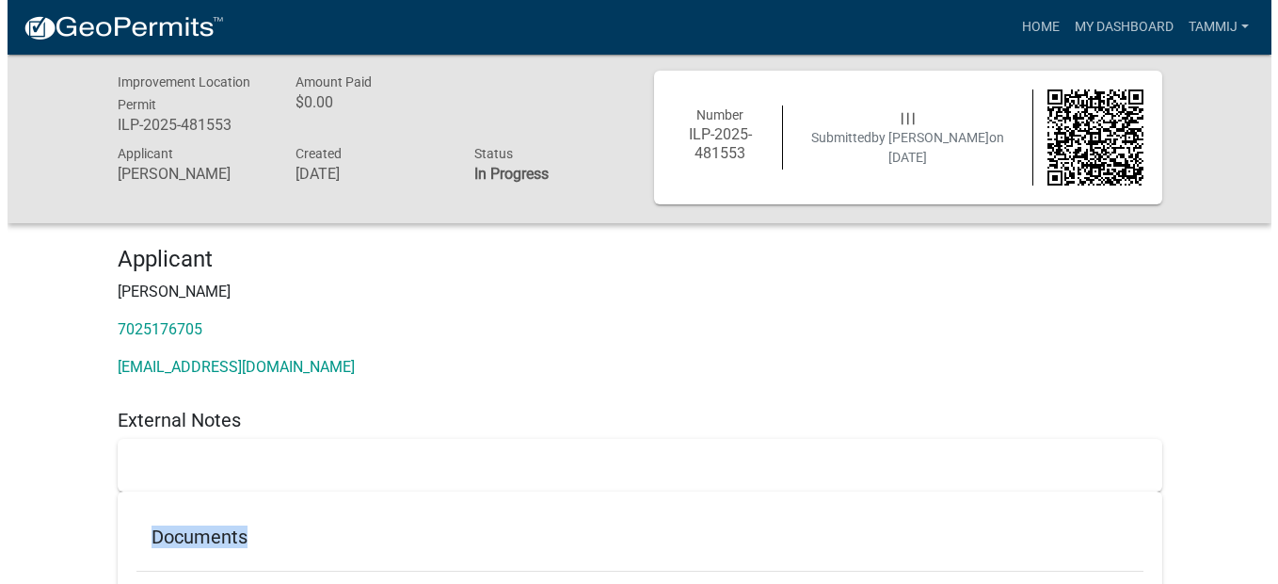
scroll to position [0, 0]
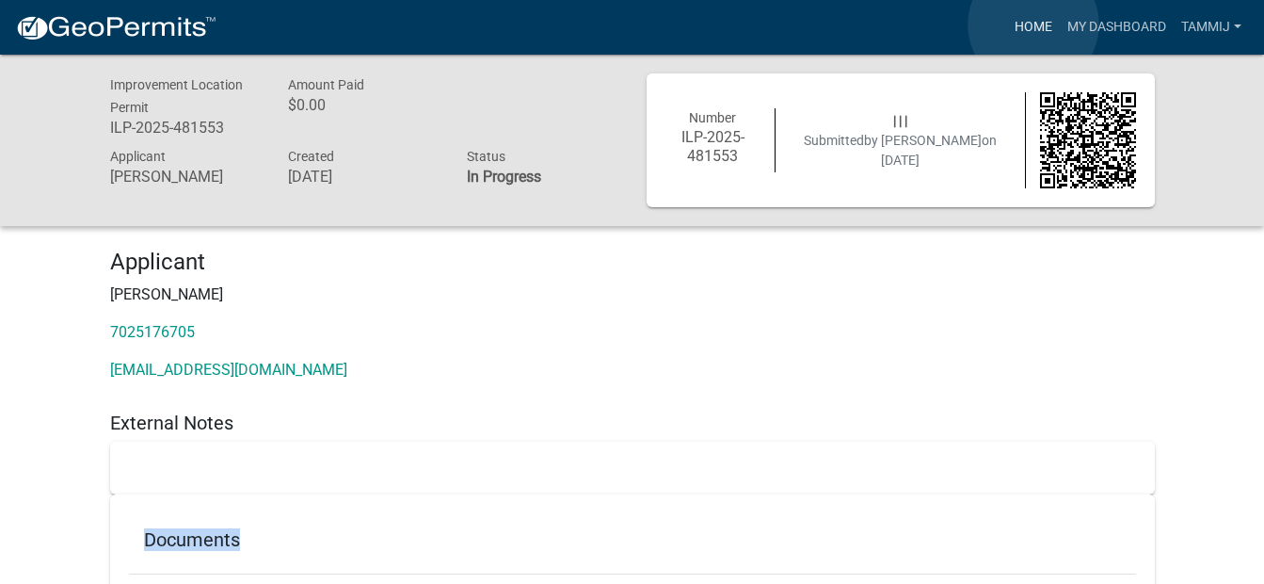
click at [1034, 24] on link "Home" at bounding box center [1033, 27] width 53 height 36
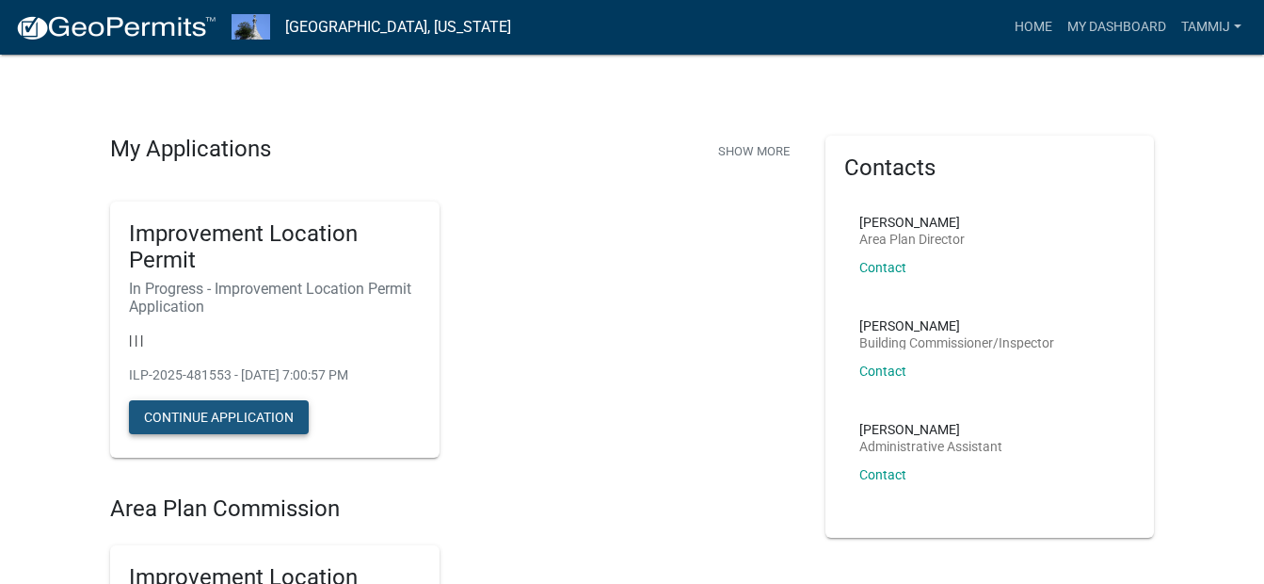
click at [239, 423] on button "Continue Application" at bounding box center [219, 417] width 180 height 34
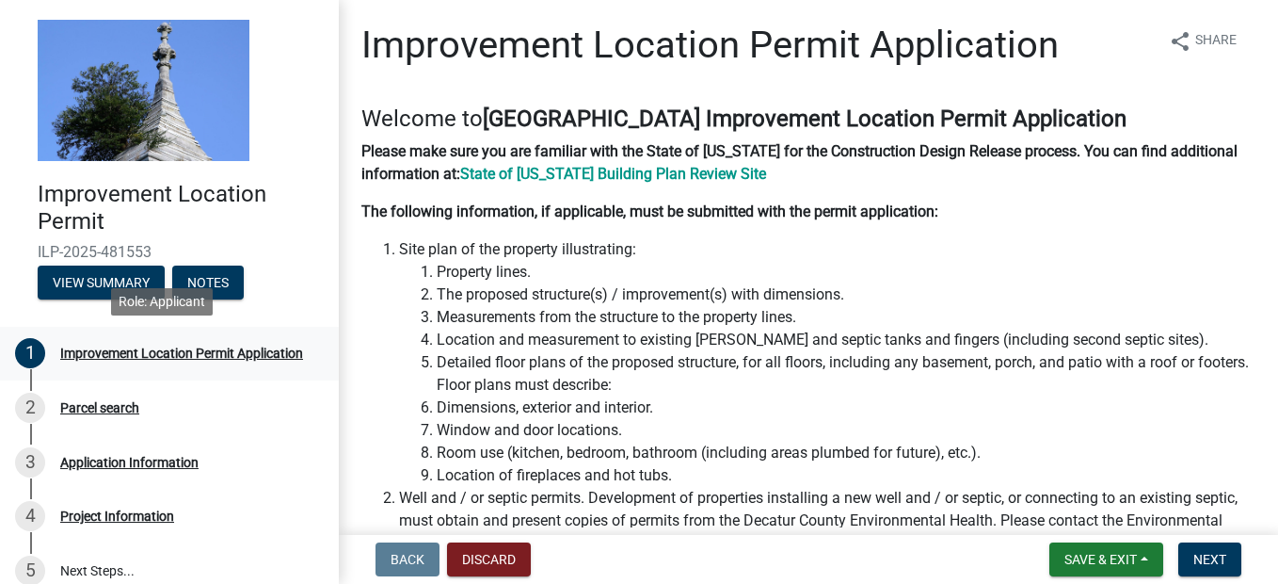
click at [118, 346] on div "Improvement Location Permit Application" at bounding box center [181, 352] width 243 height 13
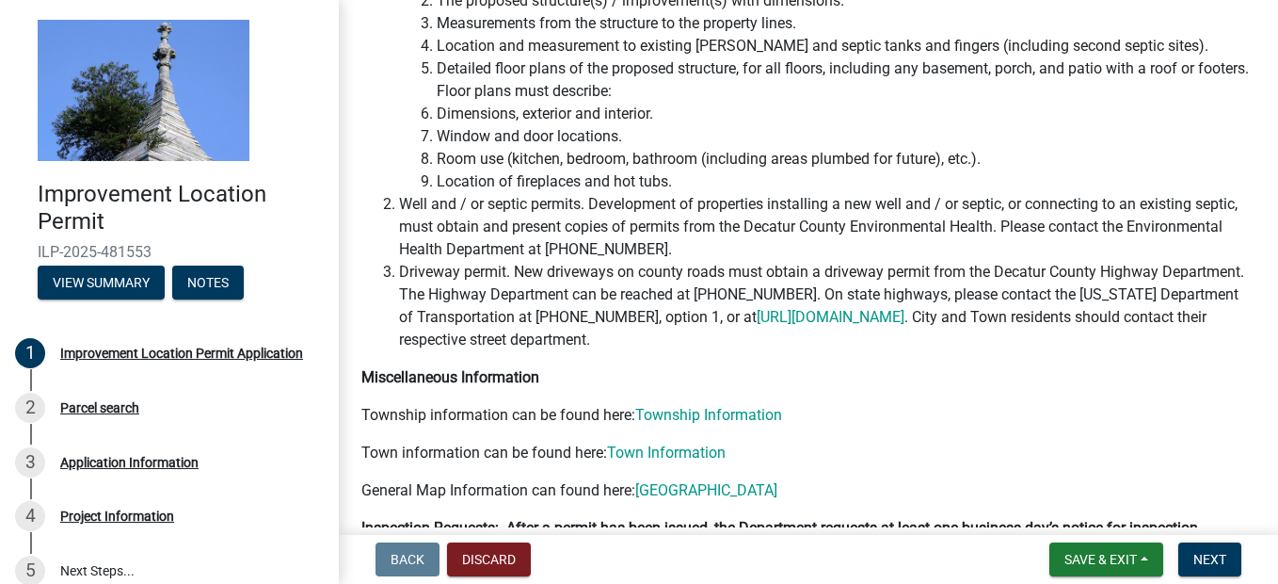
scroll to position [301, 0]
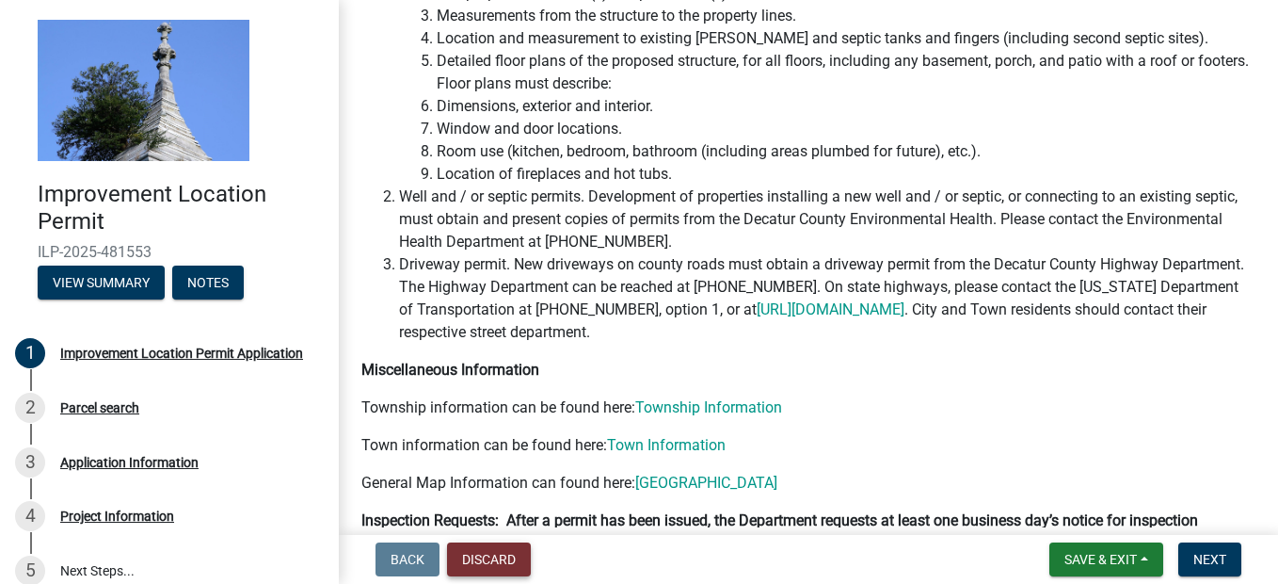
click at [490, 557] on button "Discard" at bounding box center [489, 559] width 84 height 34
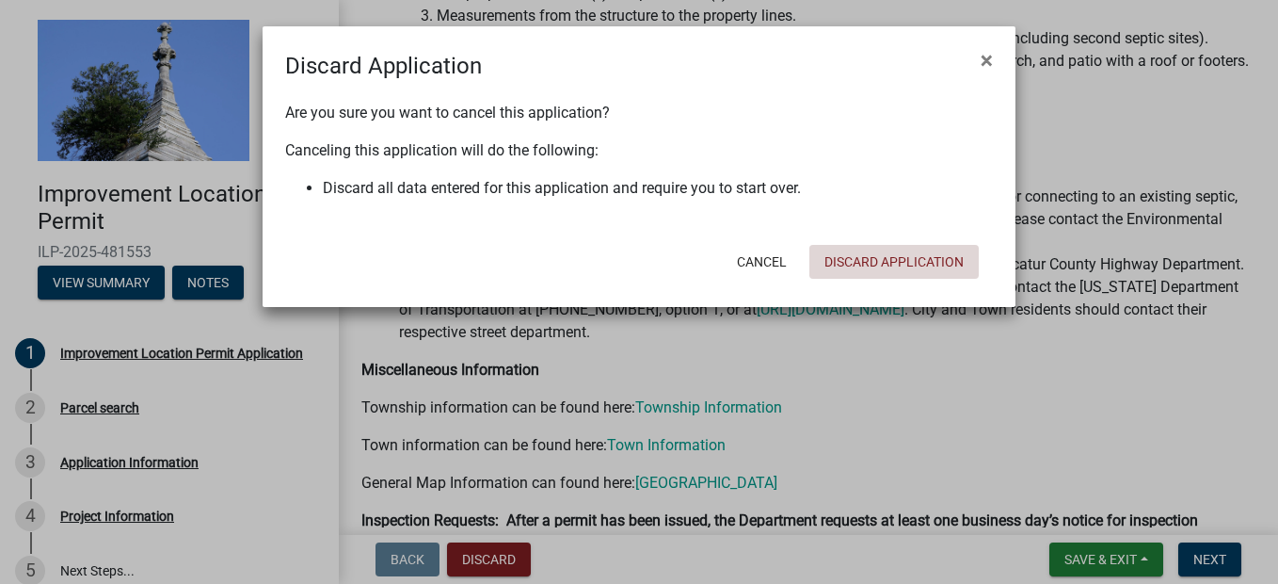
click at [947, 264] on button "Discard Application" at bounding box center [894, 262] width 169 height 34
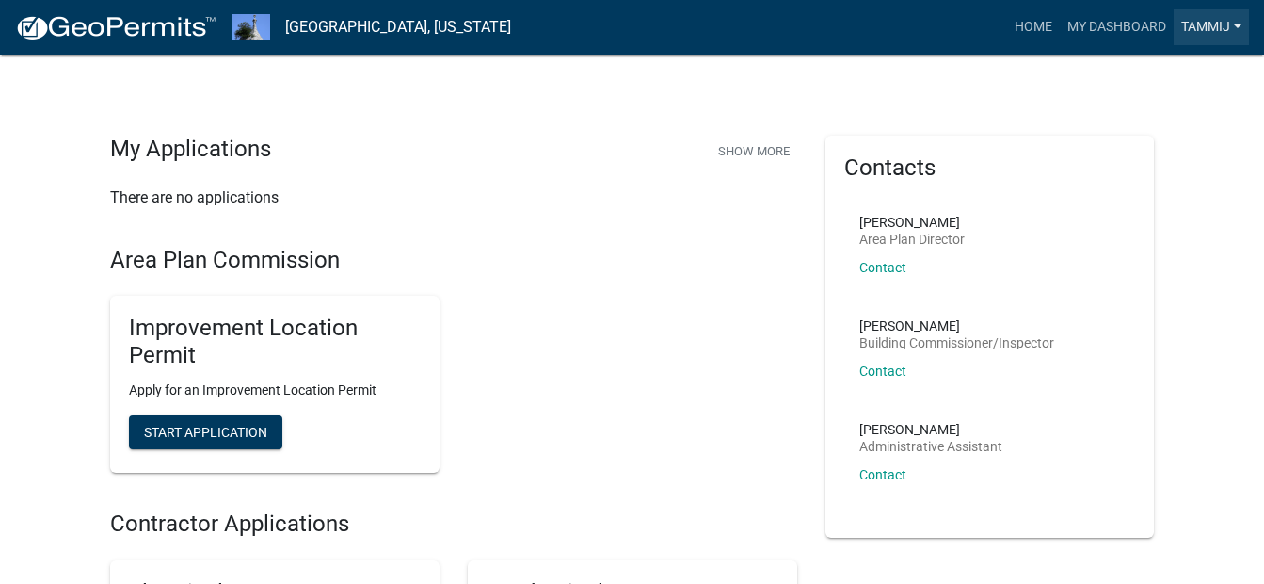
click at [1238, 27] on link "Tammij" at bounding box center [1211, 27] width 75 height 36
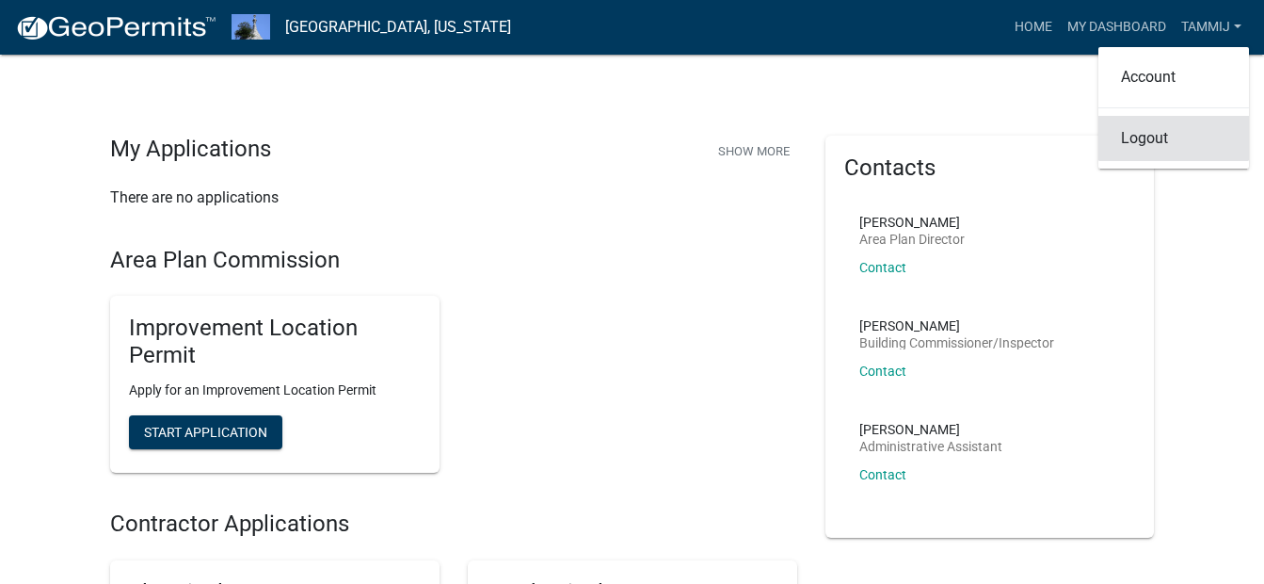
click at [1137, 147] on link "Logout" at bounding box center [1174, 138] width 151 height 45
